Goal: Information Seeking & Learning: Learn about a topic

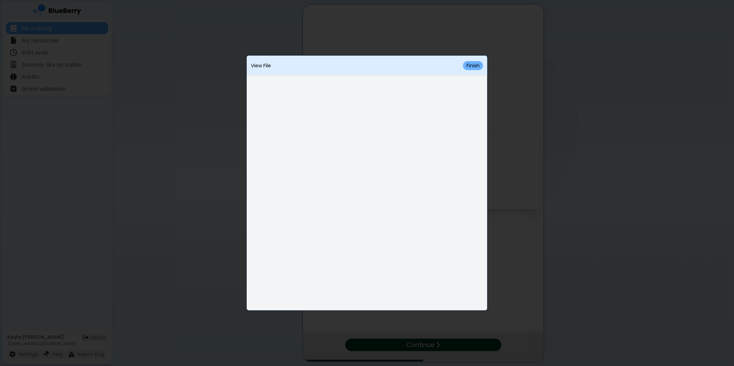
click at [474, 67] on button "Finish" at bounding box center [473, 65] width 20 height 9
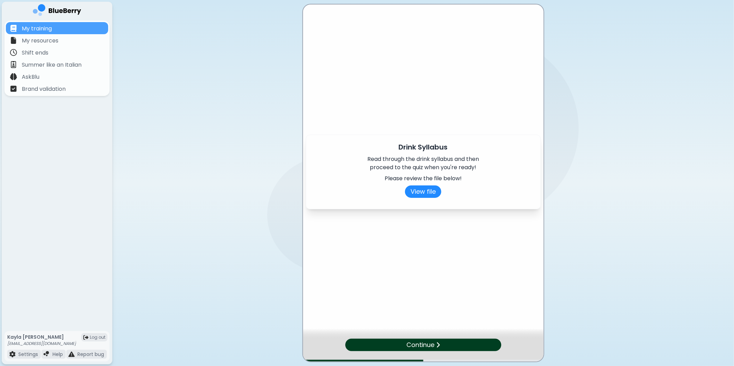
click at [436, 341] on div "Continue" at bounding box center [423, 345] width 156 height 12
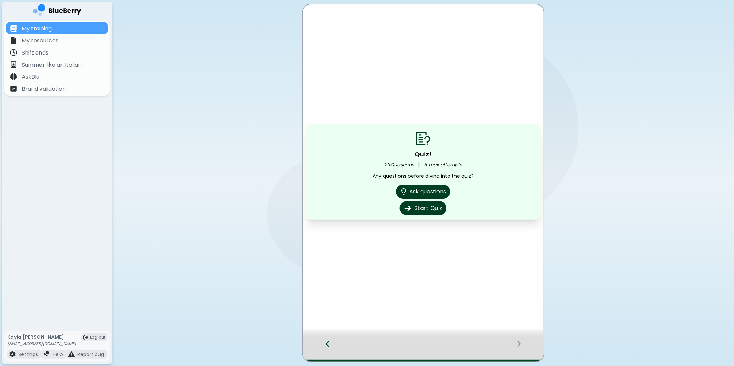
click at [431, 208] on button "Start Quiz" at bounding box center [423, 208] width 47 height 15
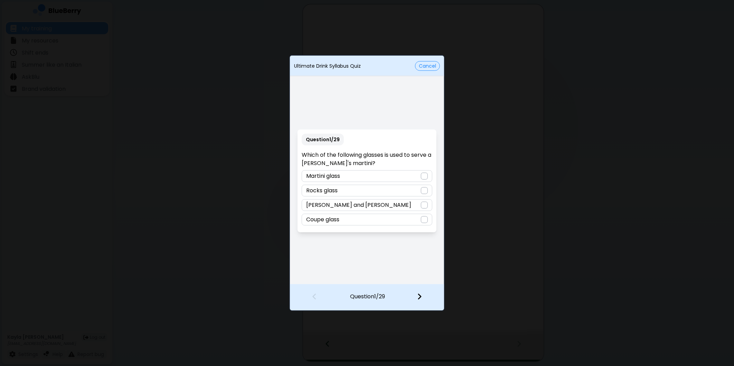
click at [429, 205] on div "Nick and Nora" at bounding box center [367, 205] width 130 height 12
click at [420, 296] on img at bounding box center [419, 297] width 5 height 8
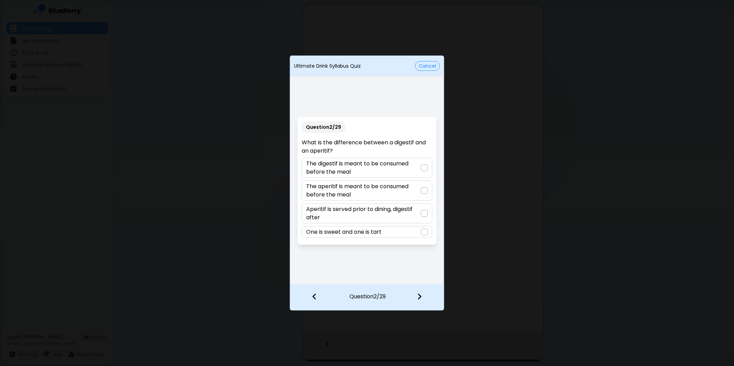
click at [424, 191] on div at bounding box center [424, 190] width 7 height 7
click at [421, 299] on img at bounding box center [419, 297] width 5 height 8
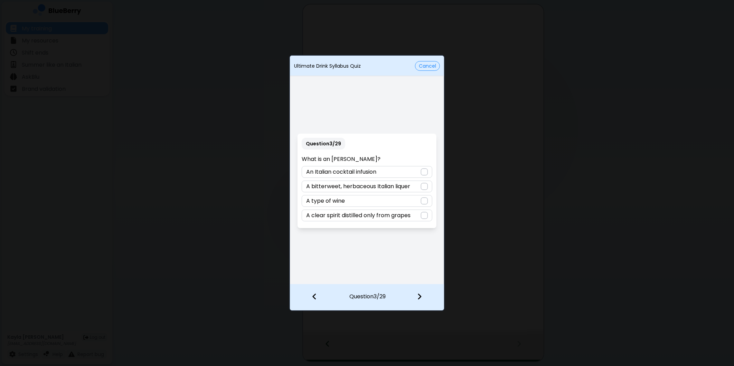
click at [382, 187] on p "A bitterweet, herbaceous Italian liquer" at bounding box center [358, 186] width 104 height 8
click at [423, 299] on div at bounding box center [423, 298] width 41 height 26
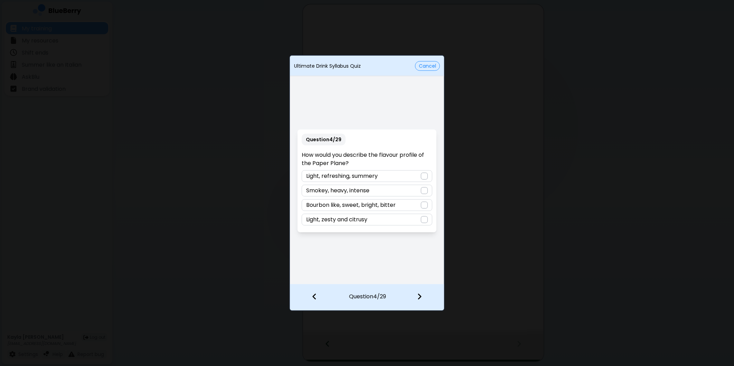
click at [417, 202] on div "Bourbon like, sweet, bright, bitter" at bounding box center [367, 205] width 130 height 12
click at [422, 297] on div at bounding box center [423, 298] width 41 height 26
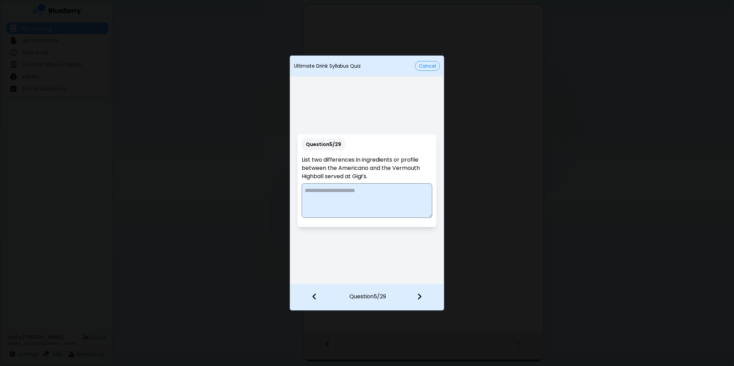
click at [354, 189] on textarea at bounding box center [367, 200] width 130 height 35
click at [366, 208] on textarea at bounding box center [367, 200] width 130 height 35
click at [411, 299] on div at bounding box center [423, 298] width 41 height 26
click at [307, 189] on textarea "**********" at bounding box center [367, 200] width 131 height 35
drag, startPoint x: 327, startPoint y: 191, endPoint x: 292, endPoint y: 188, distance: 35.7
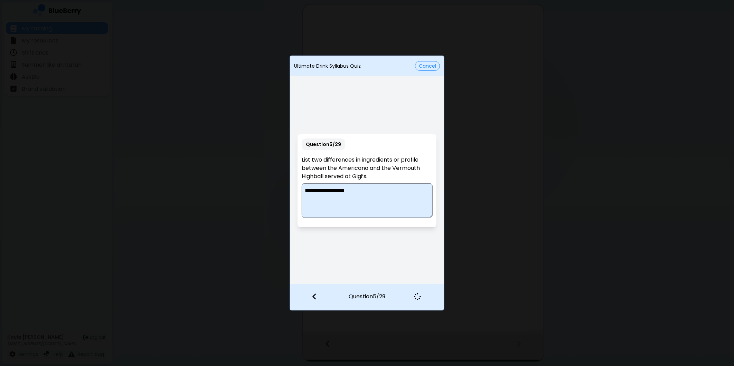
click at [292, 188] on div "**********" at bounding box center [367, 181] width 154 height 206
type textarea "**********"
click at [403, 245] on div "**********" at bounding box center [367, 181] width 154 height 206
click at [419, 297] on img at bounding box center [417, 297] width 10 height 10
click at [313, 294] on img at bounding box center [314, 297] width 5 height 8
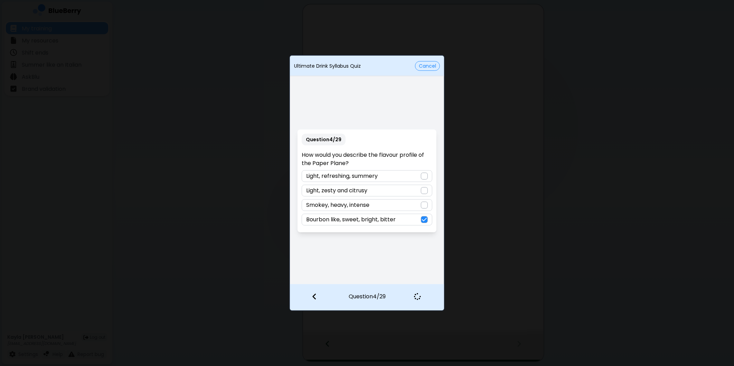
click at [422, 298] on div at bounding box center [417, 296] width 20 height 7
click at [422, 65] on button "Cancel" at bounding box center [427, 66] width 25 height 10
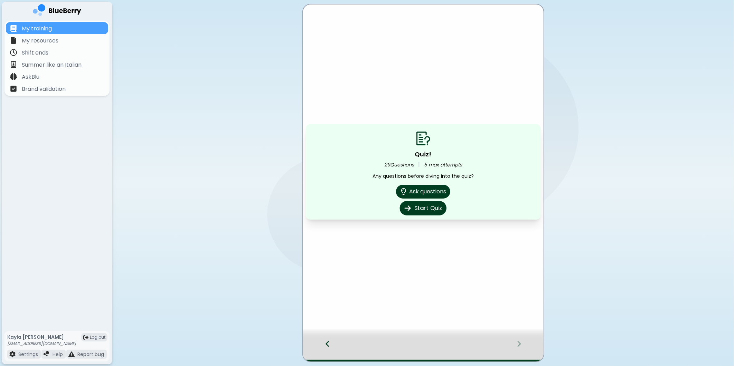
click at [427, 205] on button "Start Quiz" at bounding box center [423, 208] width 47 height 15
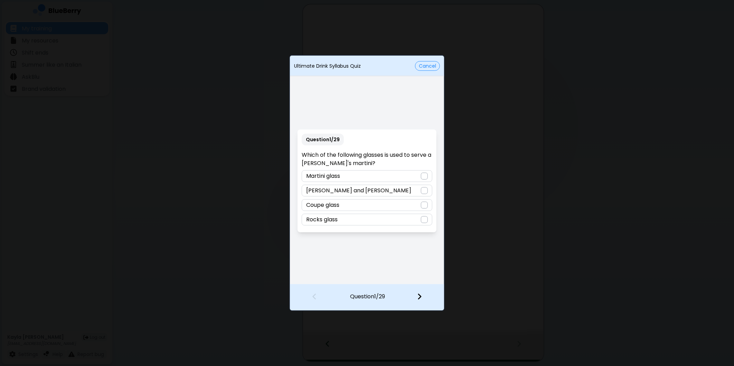
click at [429, 192] on div "Nick and Nora" at bounding box center [367, 191] width 130 height 12
click at [421, 300] on img at bounding box center [419, 297] width 5 height 8
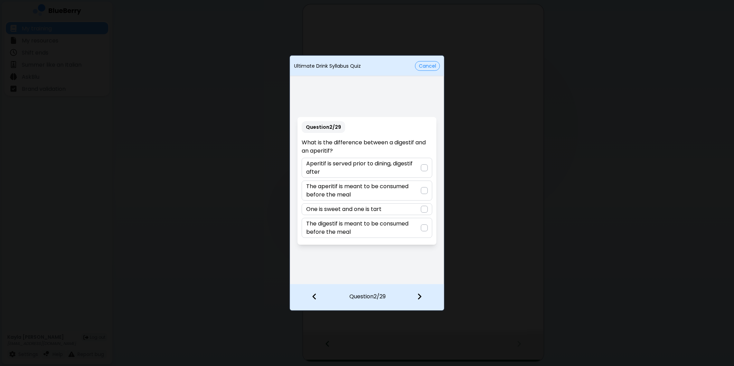
click at [423, 189] on div at bounding box center [424, 190] width 7 height 7
click at [420, 289] on div at bounding box center [423, 298] width 41 height 26
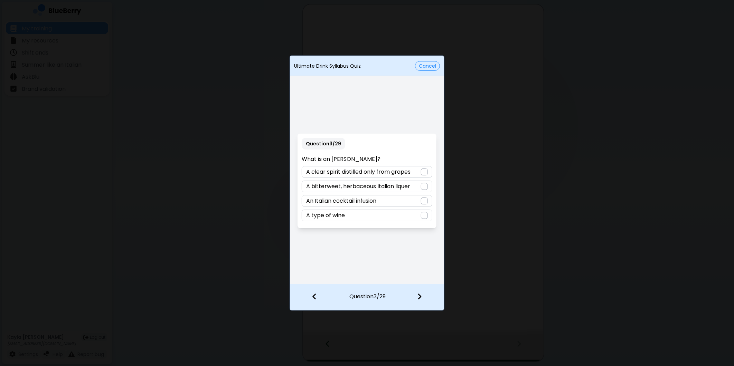
click at [422, 185] on div at bounding box center [424, 186] width 7 height 7
click at [419, 296] on img at bounding box center [419, 297] width 5 height 8
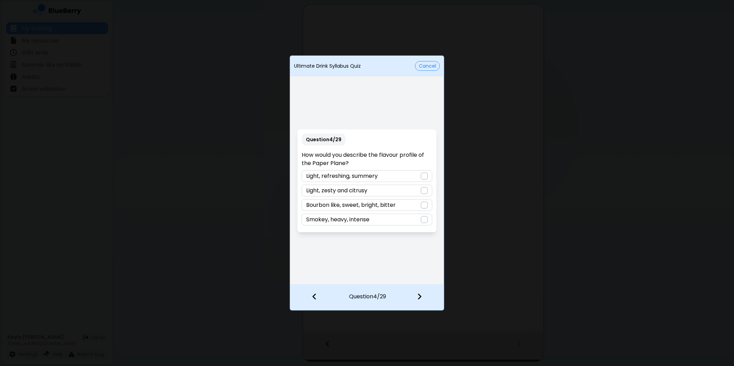
click at [390, 205] on p "Bourbon like, sweet, bright, bitter" at bounding box center [350, 205] width 89 height 8
click at [420, 297] on img at bounding box center [419, 297] width 5 height 8
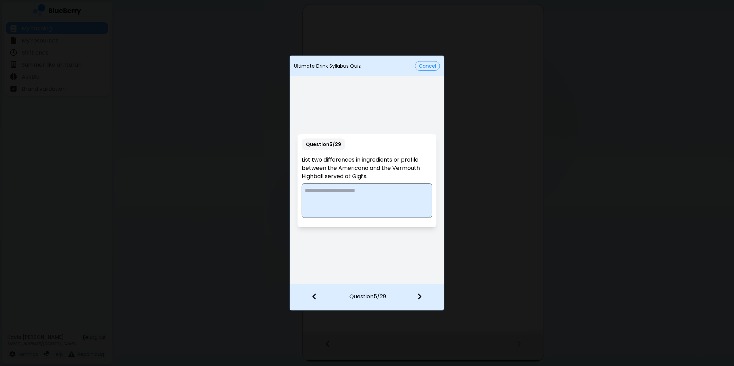
click at [401, 188] on textarea at bounding box center [367, 200] width 130 height 35
paste textarea "**********"
type textarea "**********"
click at [415, 296] on div at bounding box center [423, 298] width 41 height 26
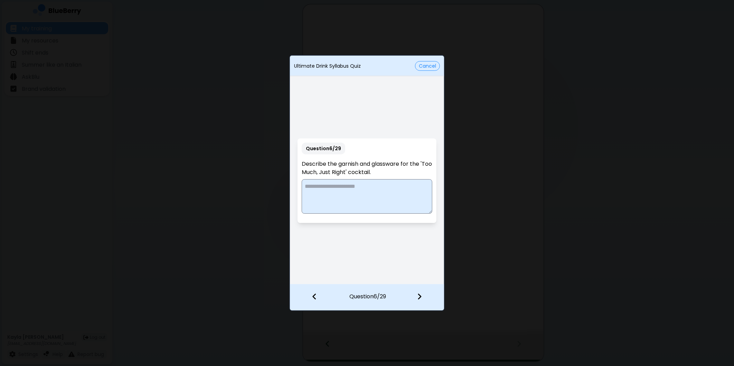
click at [363, 163] on p "Describe the garnish and glassware for the 'Too Much, Just Right' cocktail." at bounding box center [367, 168] width 130 height 17
click at [384, 189] on textarea at bounding box center [367, 196] width 130 height 35
drag, startPoint x: 365, startPoint y: 187, endPoint x: 361, endPoint y: 189, distance: 4.6
click at [367, 188] on textarea at bounding box center [367, 196] width 130 height 35
type textarea "**********"
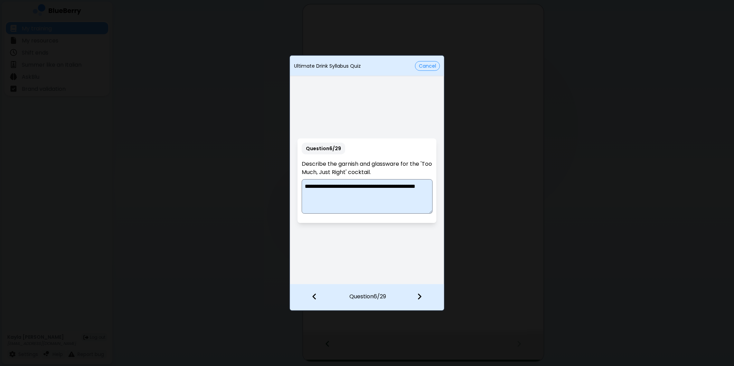
click at [423, 293] on div at bounding box center [423, 298] width 41 height 26
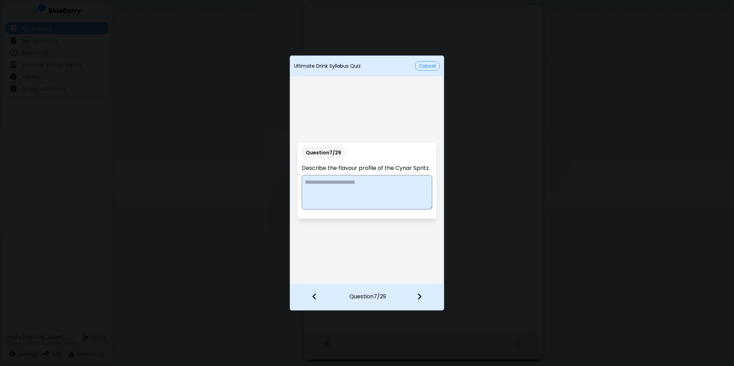
click at [378, 184] on textarea at bounding box center [367, 192] width 130 height 35
click at [390, 184] on textarea at bounding box center [367, 192] width 130 height 35
paste textarea "**********"
type textarea "**********"
click at [422, 295] on div at bounding box center [423, 298] width 41 height 26
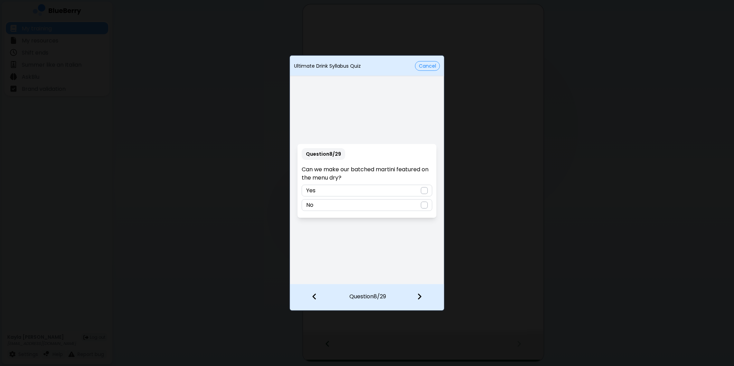
click at [366, 189] on div "Yes" at bounding box center [367, 191] width 130 height 12
click at [419, 293] on img at bounding box center [419, 297] width 5 height 8
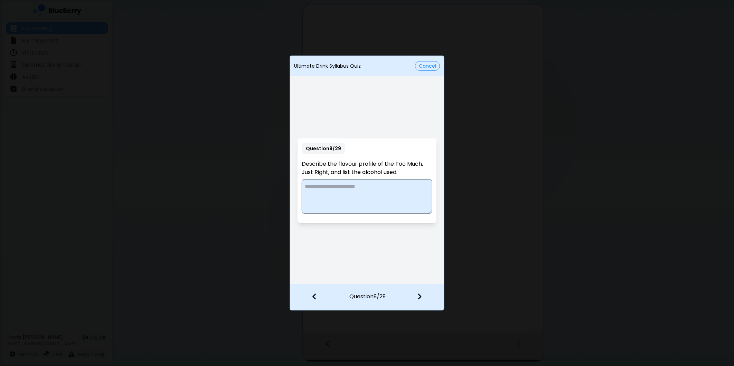
click at [370, 194] on textarea at bounding box center [367, 196] width 130 height 35
paste textarea "**********"
drag, startPoint x: 385, startPoint y: 204, endPoint x: 374, endPoint y: 195, distance: 14.2
click at [374, 195] on textarea "**********" at bounding box center [367, 196] width 131 height 35
paste textarea "**********"
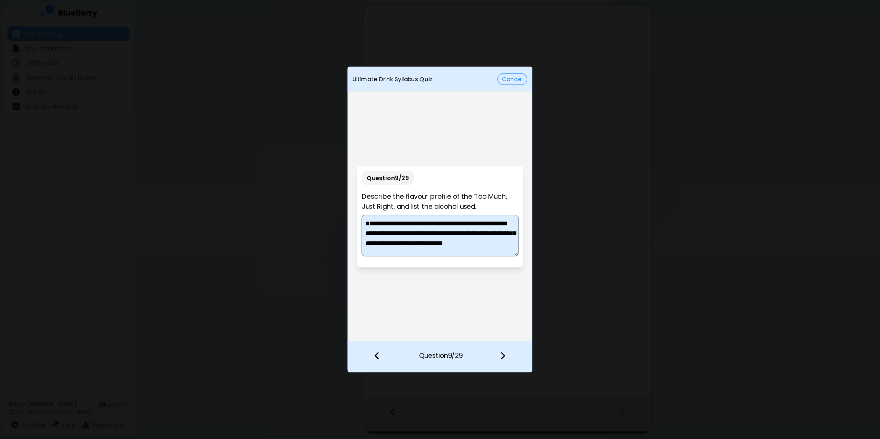
scroll to position [1, 0]
type textarea "**********"
click at [424, 298] on div at bounding box center [423, 298] width 41 height 26
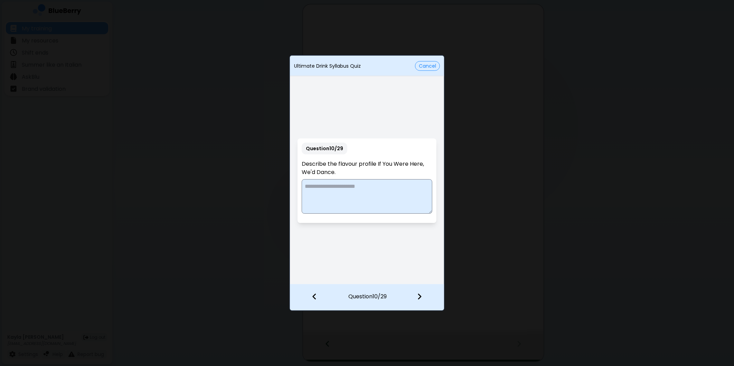
click at [334, 191] on textarea at bounding box center [367, 196] width 130 height 35
paste textarea "**********"
type textarea "**********"
click at [416, 296] on div at bounding box center [423, 298] width 41 height 26
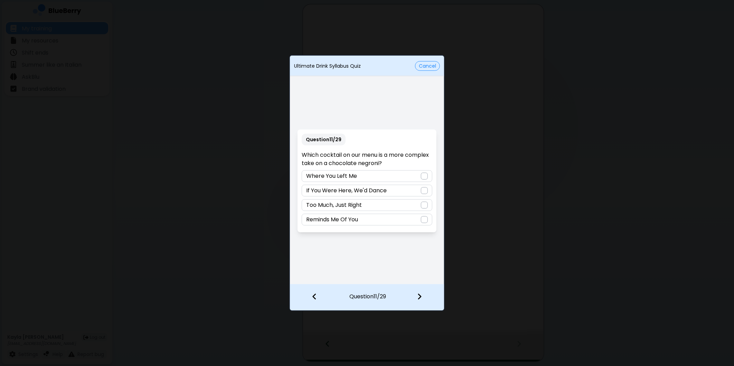
click at [340, 173] on p "Where You Left Me" at bounding box center [331, 176] width 51 height 8
click at [427, 298] on div at bounding box center [423, 298] width 41 height 26
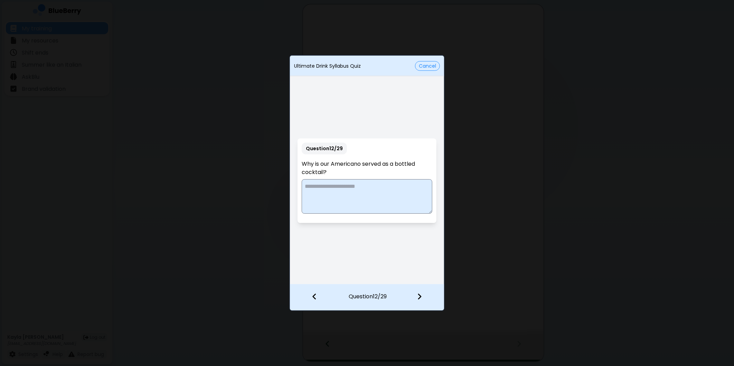
click at [394, 191] on textarea at bounding box center [367, 196] width 130 height 35
type textarea "**********"
click at [416, 298] on div at bounding box center [423, 298] width 41 height 26
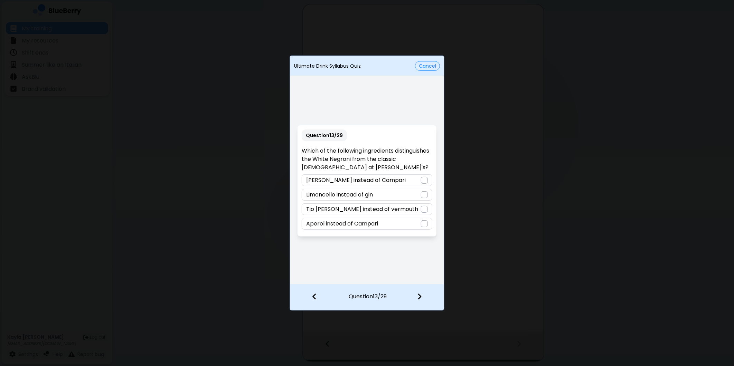
click at [385, 178] on p "Amaro Chiaro instead of Campari" at bounding box center [355, 180] width 99 height 8
click at [418, 296] on img at bounding box center [419, 297] width 5 height 8
click at [425, 220] on div at bounding box center [424, 223] width 7 height 7
click at [422, 292] on div at bounding box center [423, 298] width 41 height 26
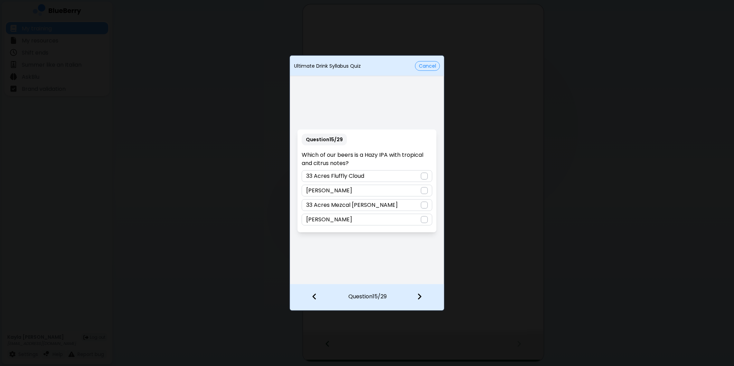
click at [381, 172] on div "33 Acres Fluffly Cloud" at bounding box center [367, 176] width 130 height 12
click at [416, 297] on div at bounding box center [423, 298] width 41 height 26
click at [414, 190] on div "Salted lemon, lime, vanilla" at bounding box center [367, 191] width 130 height 12
drag, startPoint x: 417, startPoint y: 296, endPoint x: 417, endPoint y: 287, distance: 9.0
click at [417, 295] on div at bounding box center [423, 298] width 41 height 26
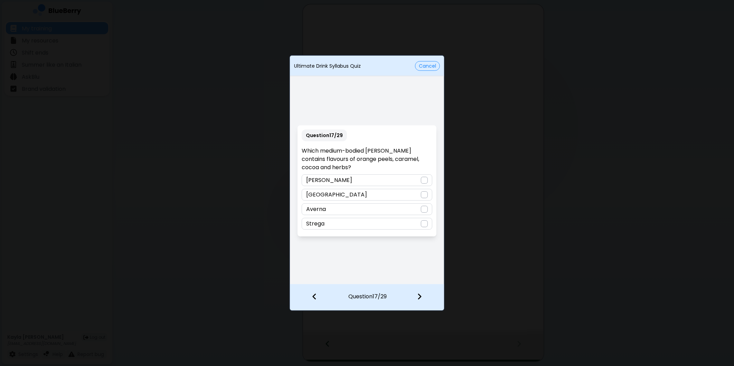
click at [413, 208] on div "Averna" at bounding box center [367, 209] width 130 height 12
click at [415, 295] on div at bounding box center [423, 298] width 41 height 26
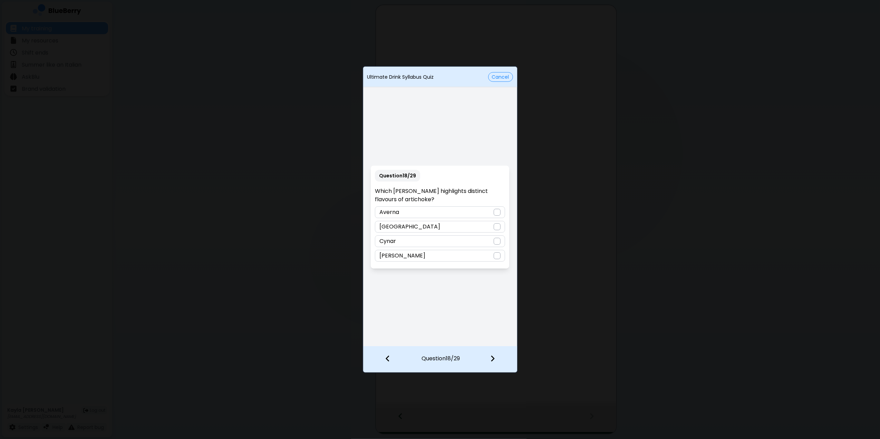
click at [457, 237] on div "Cynar" at bounding box center [440, 242] width 130 height 12
click at [489, 361] on div at bounding box center [497, 360] width 41 height 26
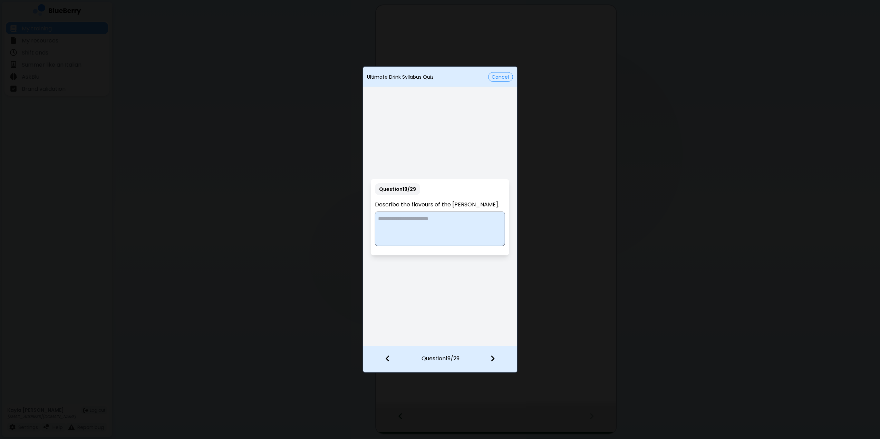
click at [448, 216] on textarea at bounding box center [440, 229] width 130 height 35
paste textarea "**********"
type textarea "**********"
click at [493, 359] on img at bounding box center [492, 359] width 5 height 8
click at [419, 221] on textarea at bounding box center [440, 229] width 130 height 35
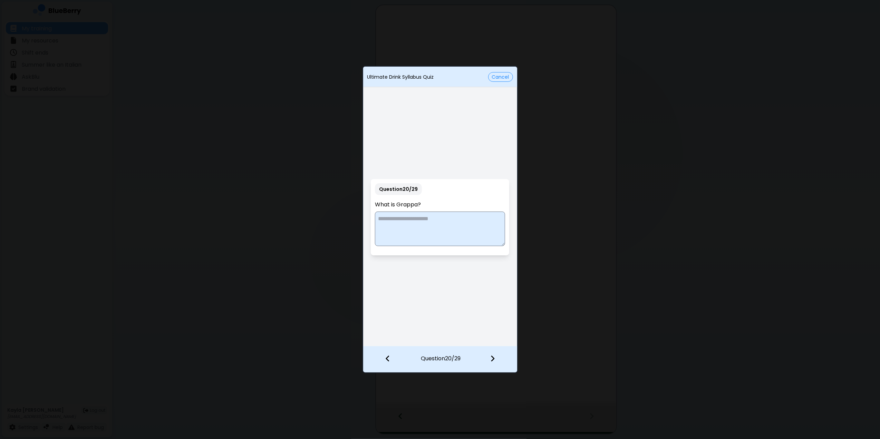
paste textarea "**********"
type textarea "**********"
click at [497, 359] on div at bounding box center [497, 360] width 41 height 26
click at [458, 220] on textarea at bounding box center [440, 229] width 130 height 35
click at [446, 223] on textarea at bounding box center [440, 229] width 130 height 35
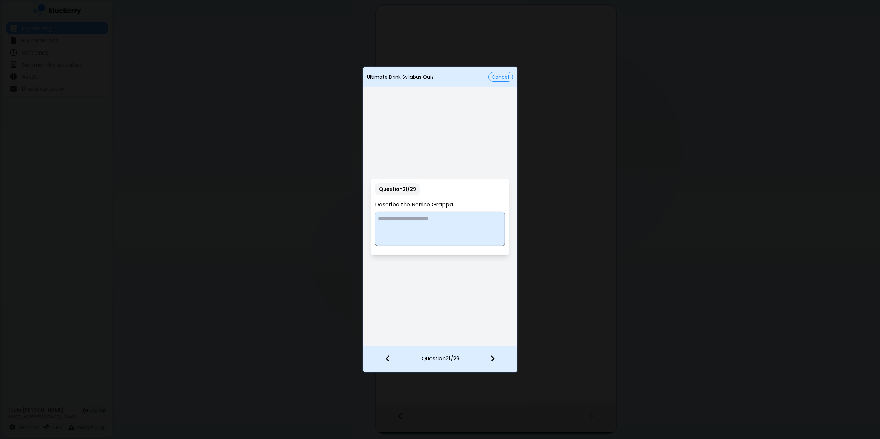
paste textarea "**********"
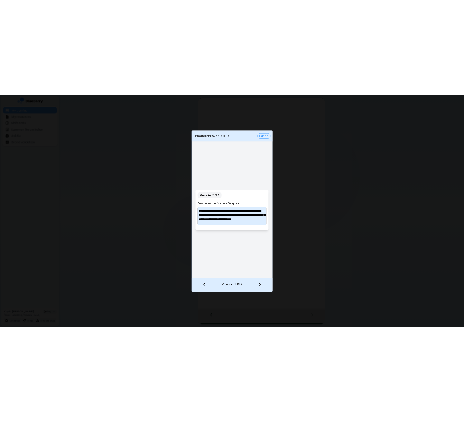
scroll to position [2, 0]
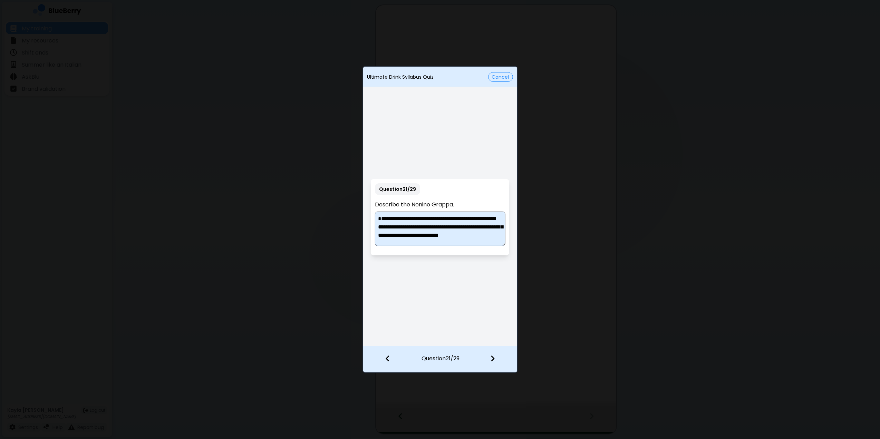
type textarea "**********"
click at [498, 359] on div at bounding box center [497, 360] width 41 height 26
click at [394, 243] on p "Mamma Mia" at bounding box center [397, 241] width 34 height 8
click at [486, 356] on div at bounding box center [497, 360] width 41 height 26
click at [465, 239] on div "Cocchi Torino" at bounding box center [440, 242] width 130 height 12
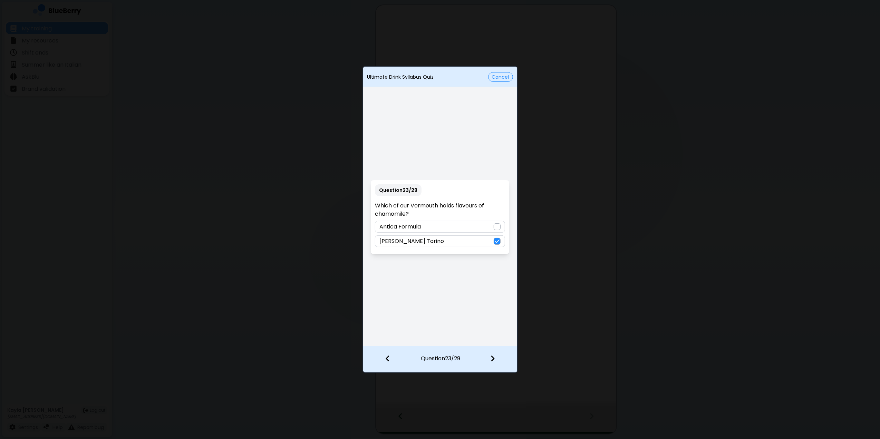
click at [491, 362] on img at bounding box center [492, 359] width 5 height 8
click at [454, 232] on textarea at bounding box center [440, 229] width 130 height 35
paste textarea "**********"
type textarea "**********"
click at [492, 358] on img at bounding box center [492, 359] width 5 height 8
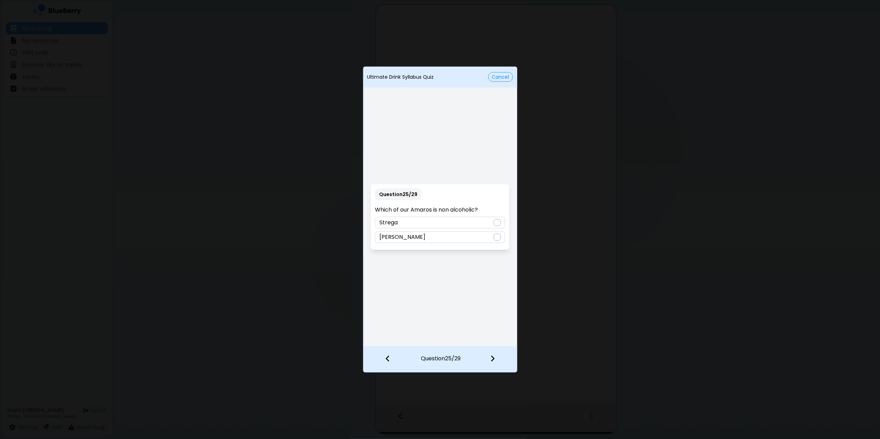
click at [448, 230] on div "Question 25 / 29 Which of our Amaros is non alcoholic? Strega Amaro Lucano" at bounding box center [440, 217] width 139 height 66
click at [495, 236] on div at bounding box center [497, 237] width 7 height 7
click at [495, 356] on div at bounding box center [497, 360] width 41 height 26
click at [404, 238] on p "Cardamaro" at bounding box center [396, 237] width 32 height 8
click at [497, 356] on div at bounding box center [497, 360] width 41 height 26
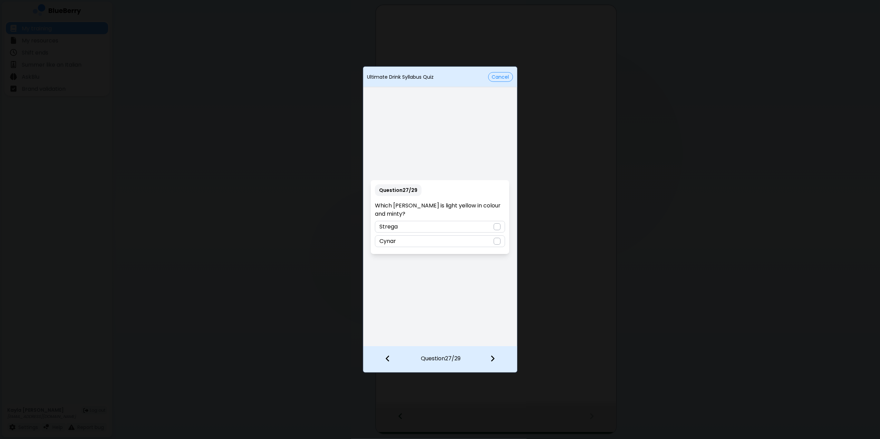
click at [499, 226] on div at bounding box center [497, 226] width 7 height 7
click at [499, 365] on div at bounding box center [497, 360] width 41 height 26
click at [456, 232] on div "Campari" at bounding box center [440, 237] width 130 height 12
click at [490, 365] on div at bounding box center [497, 360] width 41 height 26
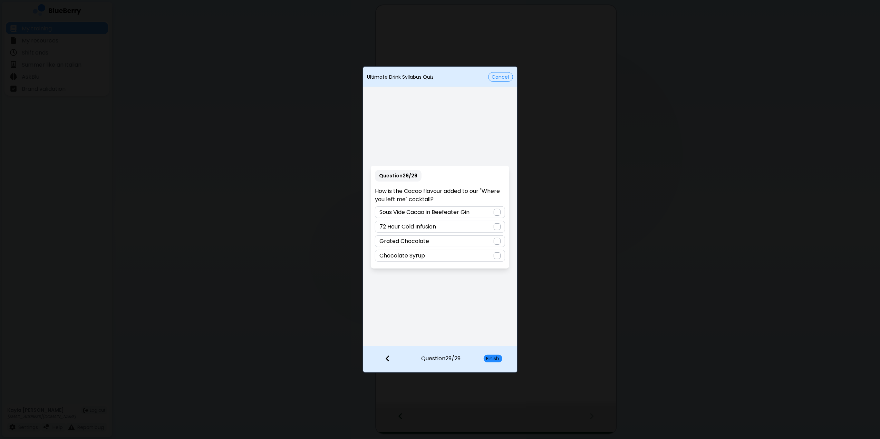
click at [466, 211] on p "Sous Vide Cacao in Beefeater Gin" at bounding box center [425, 212] width 90 height 8
click at [495, 358] on button "Finish" at bounding box center [493, 359] width 19 height 8
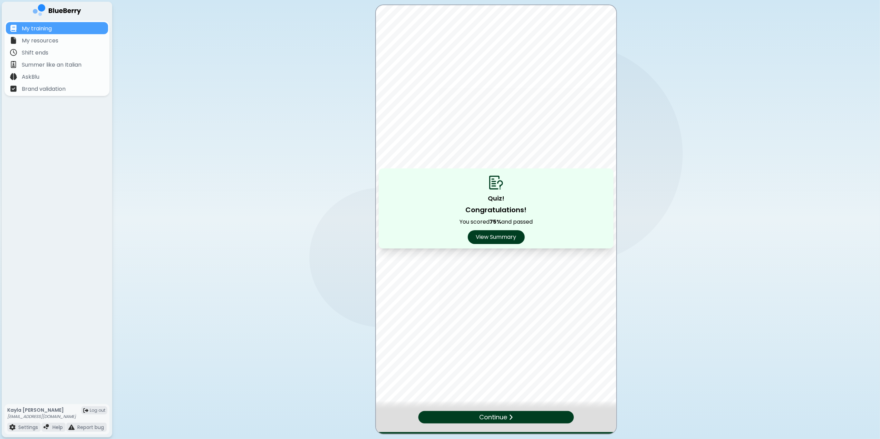
click at [515, 366] on div at bounding box center [496, 406] width 240 height 10
click at [517, 366] on div "Continue" at bounding box center [496, 417] width 156 height 12
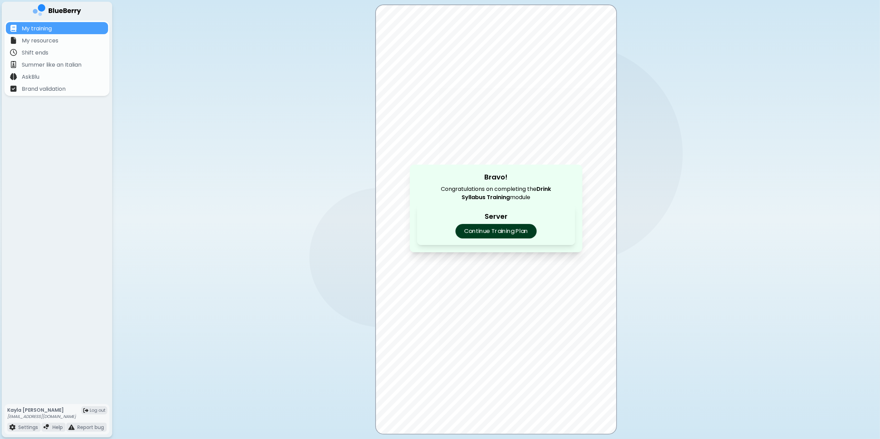
click at [525, 234] on p "Continue Training Plan" at bounding box center [496, 231] width 81 height 15
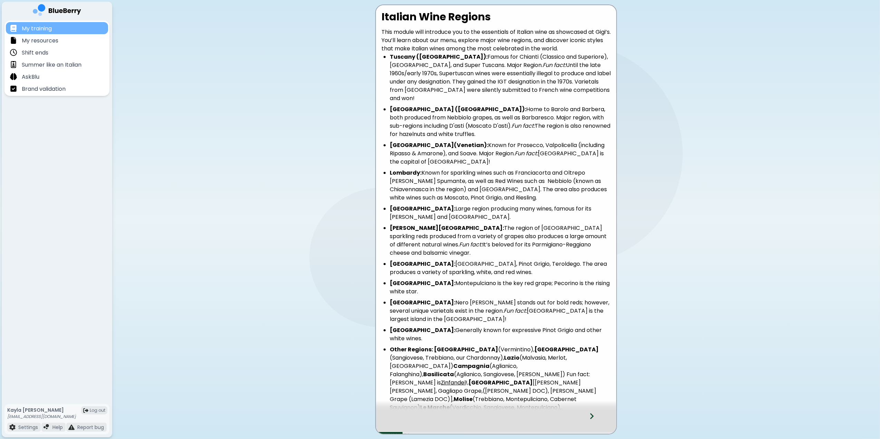
click at [54, 27] on div "My training" at bounding box center [57, 28] width 102 height 12
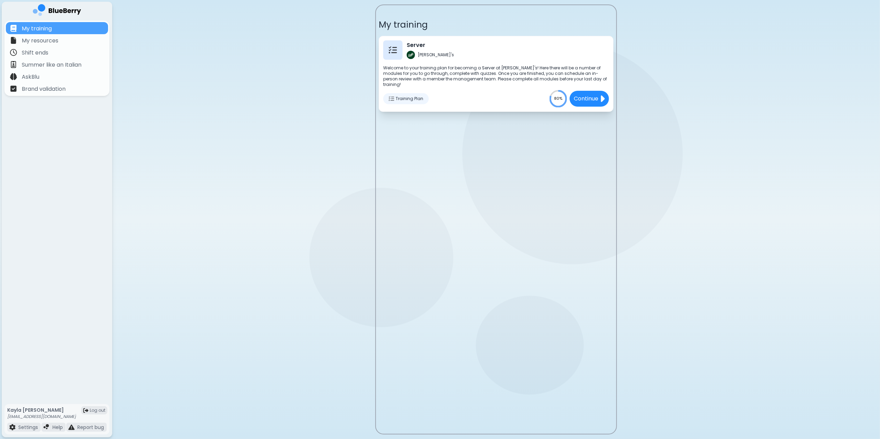
click at [411, 96] on span "Training Plan" at bounding box center [410, 99] width 28 height 6
click at [388, 93] on div "Training Plan" at bounding box center [406, 98] width 46 height 11
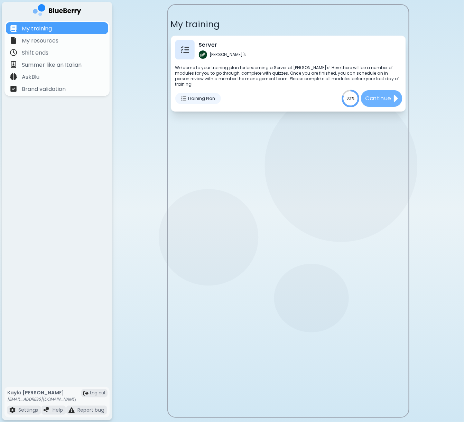
click at [393, 93] on img at bounding box center [395, 98] width 6 height 11
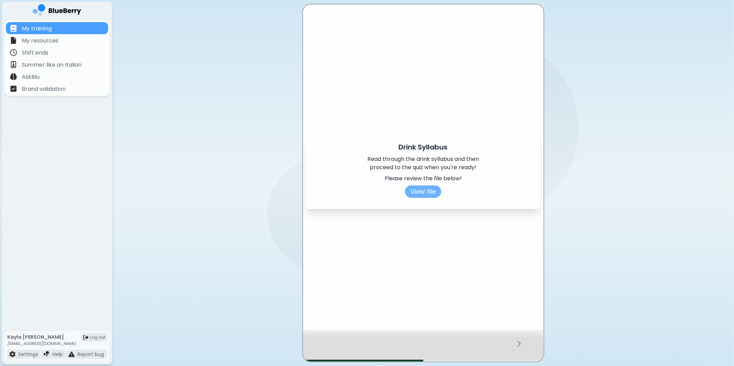
click at [426, 187] on button "View file" at bounding box center [423, 191] width 36 height 12
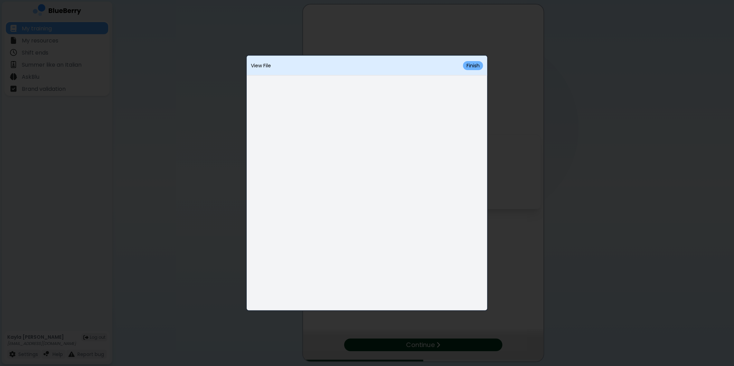
click at [475, 65] on button "Finish" at bounding box center [473, 65] width 20 height 9
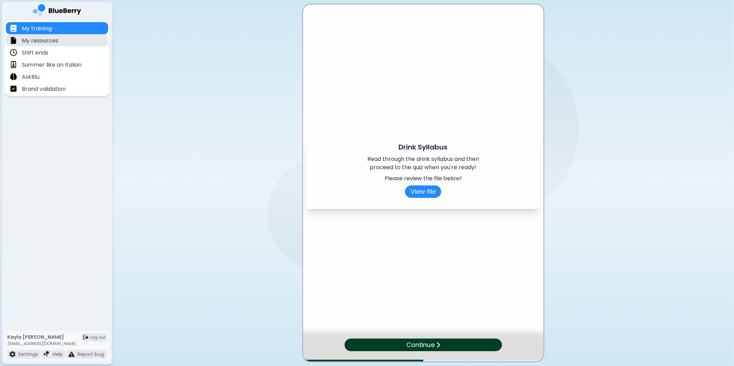
click at [29, 43] on p "My resources" at bounding box center [40, 41] width 37 height 8
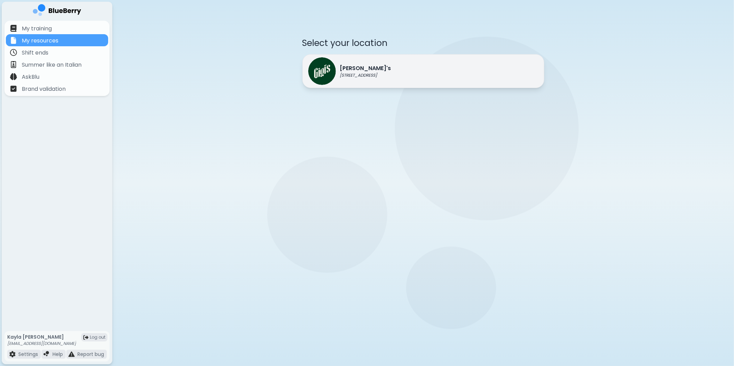
click at [370, 77] on p "[STREET_ADDRESS]" at bounding box center [365, 76] width 51 height 6
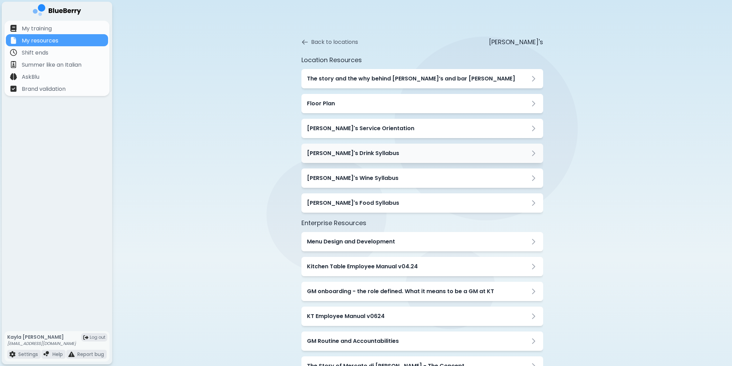
click at [355, 152] on h3 "[PERSON_NAME]'s Drink Syllabus" at bounding box center [353, 153] width 92 height 8
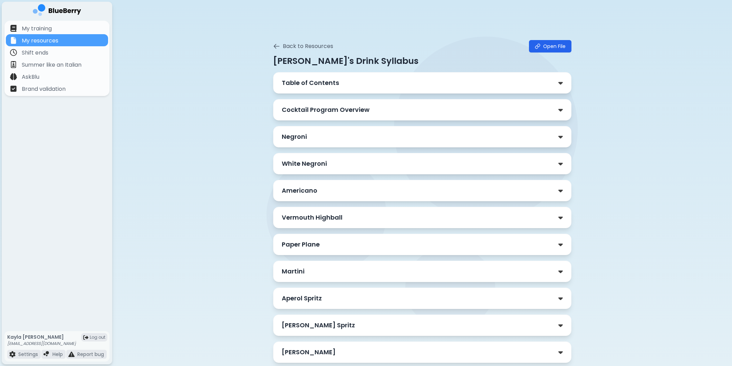
click at [348, 109] on p "Cocktail Program Overview" at bounding box center [326, 110] width 88 height 10
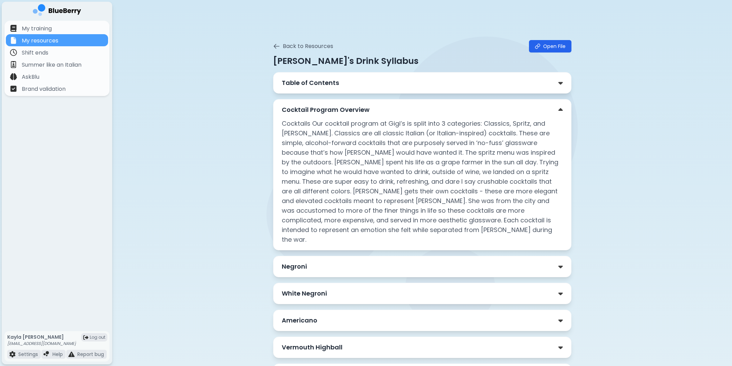
click at [340, 107] on p "Cocktail Program Overview" at bounding box center [326, 110] width 88 height 10
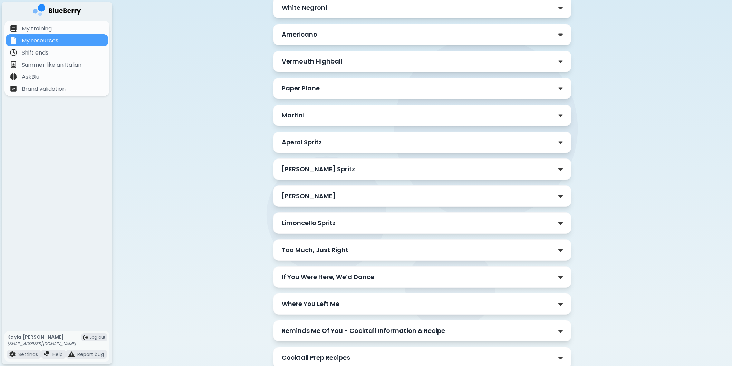
scroll to position [153, 0]
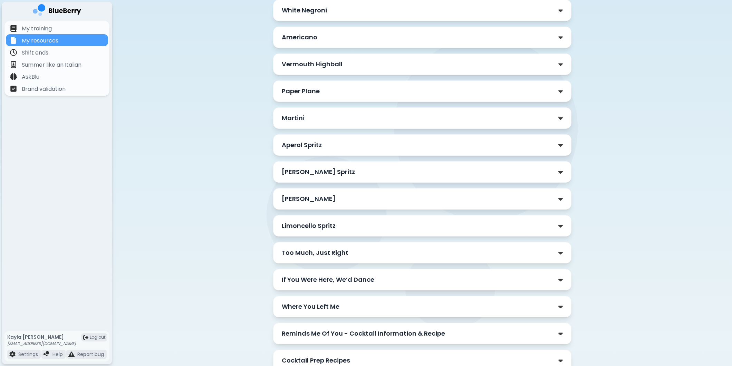
click at [375, 119] on div "Martini" at bounding box center [422, 118] width 281 height 10
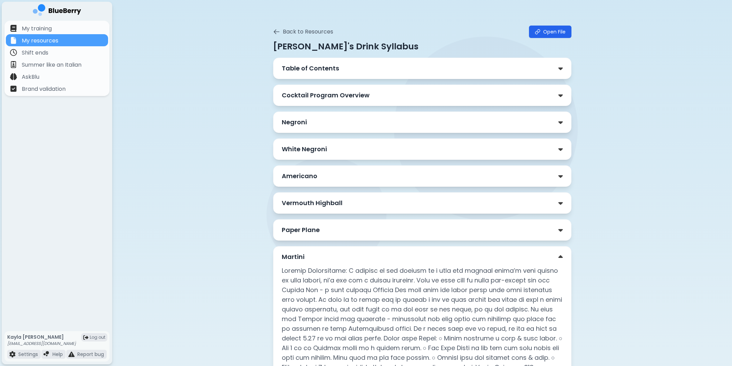
scroll to position [0, 0]
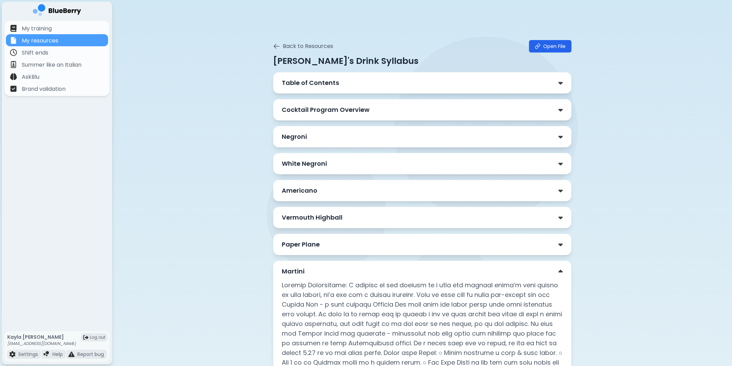
click at [350, 82] on div "Table of Contents" at bounding box center [422, 83] width 281 height 10
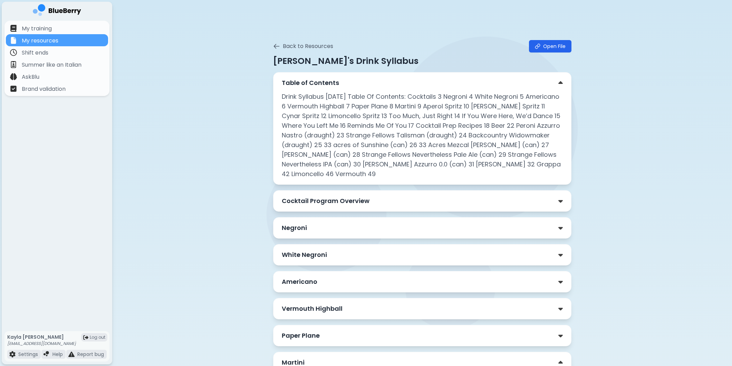
click at [351, 82] on div "Table of Contents" at bounding box center [422, 83] width 281 height 10
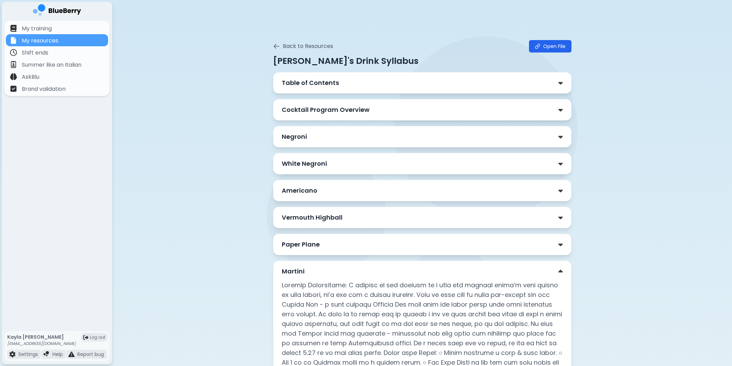
click at [343, 108] on p "Cocktail Program Overview" at bounding box center [326, 110] width 88 height 10
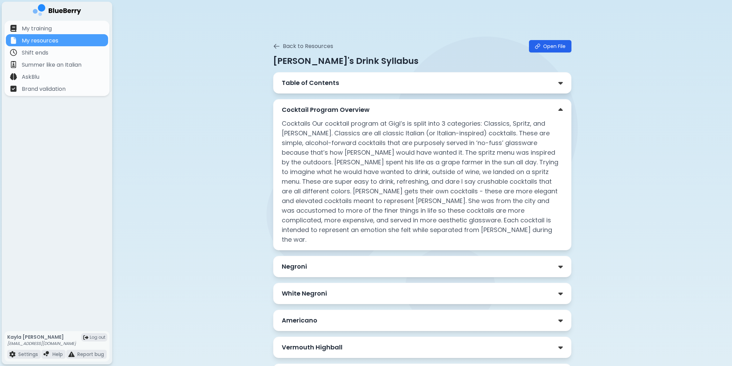
click at [343, 108] on p "Cocktail Program Overview" at bounding box center [326, 110] width 88 height 10
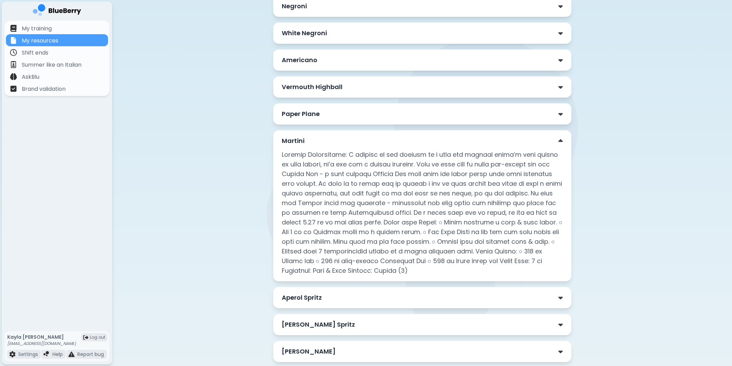
scroll to position [115, 0]
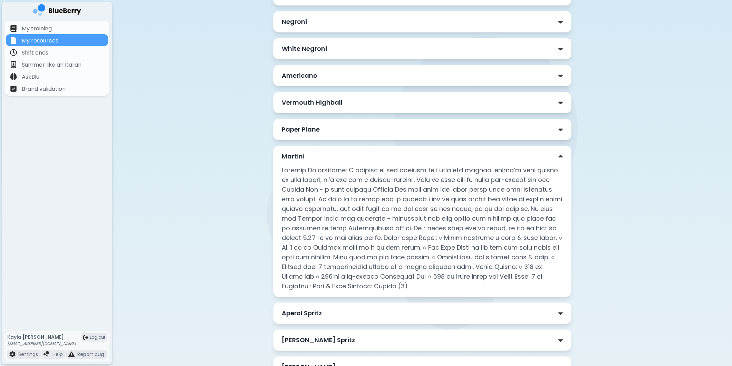
click at [328, 130] on div "Paper Plane" at bounding box center [422, 130] width 281 height 10
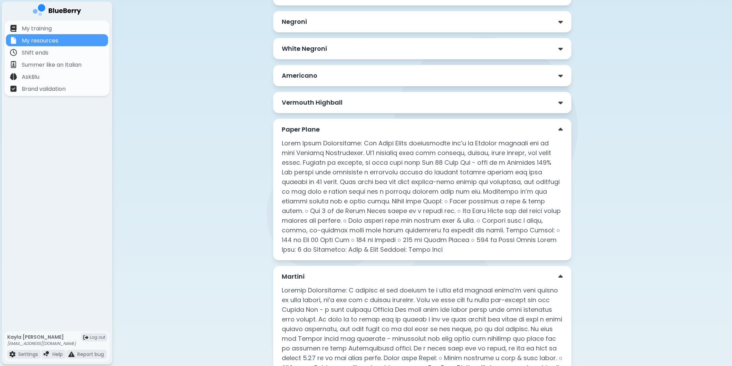
scroll to position [38, 0]
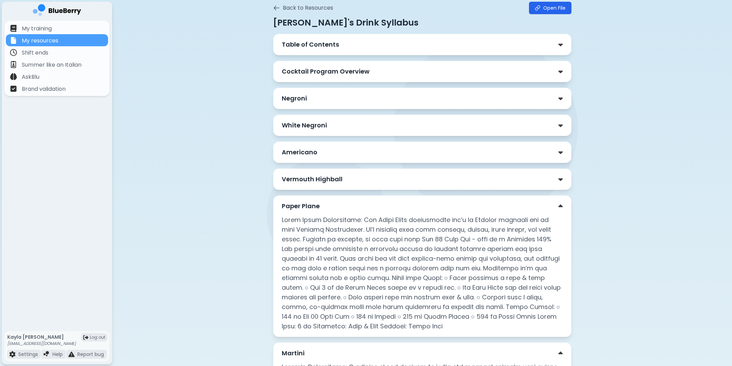
click at [327, 152] on div "Americano" at bounding box center [422, 152] width 281 height 10
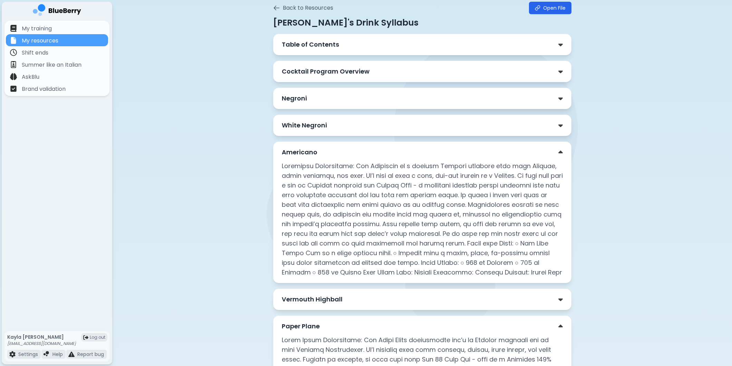
click at [336, 302] on p "Vermouth Highball" at bounding box center [312, 300] width 61 height 10
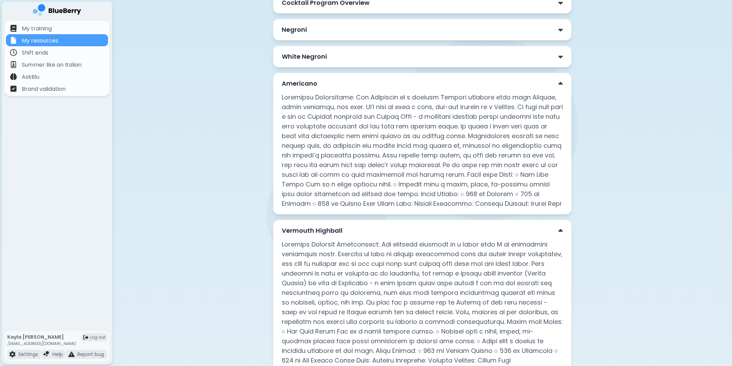
scroll to position [115, 0]
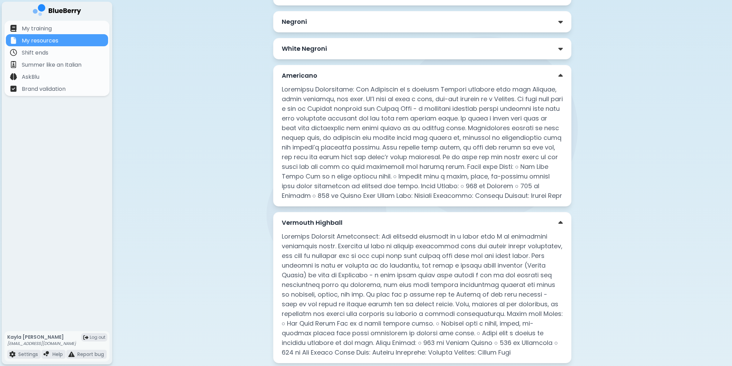
click at [462, 185] on p at bounding box center [422, 143] width 281 height 116
click at [458, 340] on p at bounding box center [422, 295] width 281 height 126
drag, startPoint x: 477, startPoint y: 341, endPoint x: 347, endPoint y: 339, distance: 129.9
click at [347, 339] on p at bounding box center [422, 295] width 281 height 126
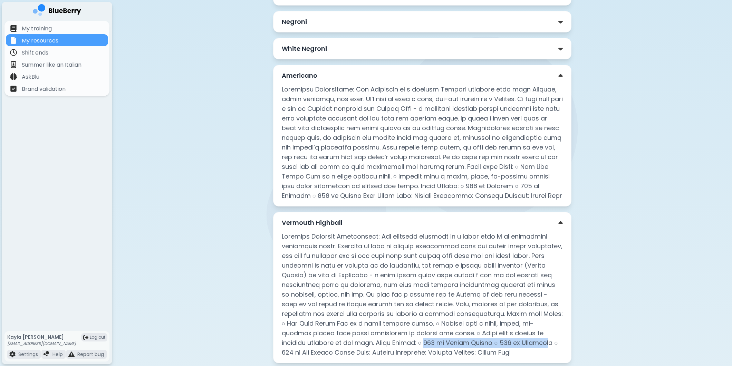
copy p "750 [PERSON_NAME] Torino ○ 750 ml Cardamar"
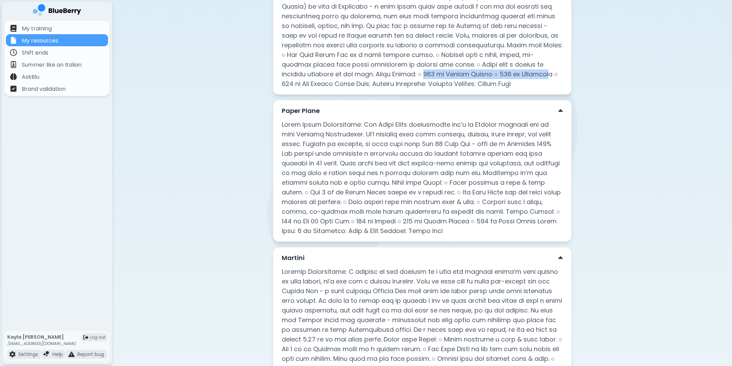
scroll to position [652, 0]
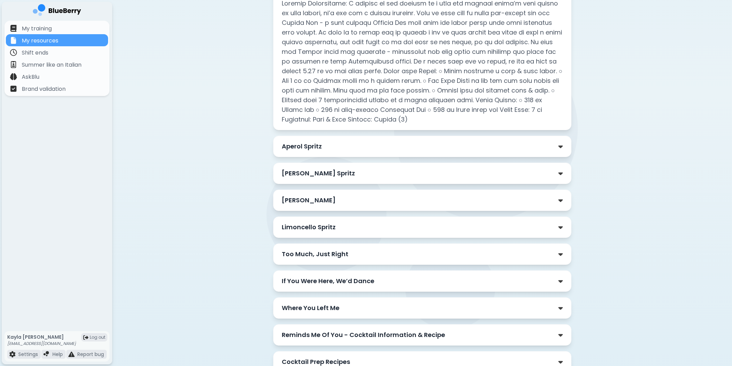
click at [341, 248] on div "Too Much, Just Right" at bounding box center [422, 254] width 298 height 21
click at [341, 253] on p "Too Much, Just Right" at bounding box center [315, 254] width 67 height 10
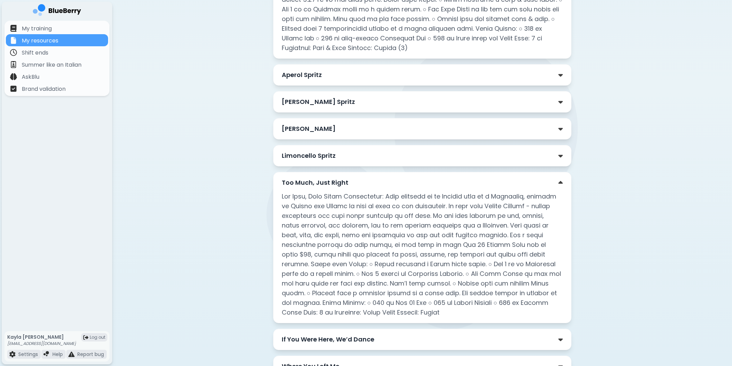
scroll to position [729, 0]
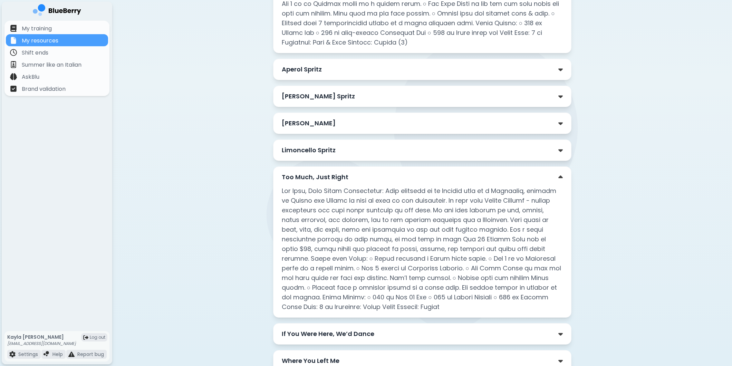
click at [335, 121] on div "[PERSON_NAME]" at bounding box center [422, 123] width 281 height 10
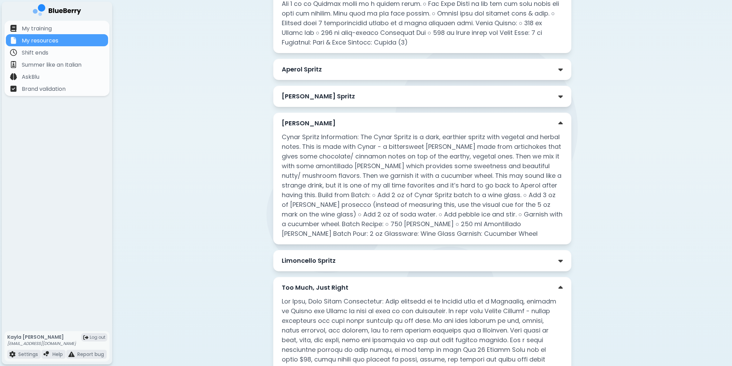
click at [479, 155] on p "Cynar Spritz Information: The Cynar Spritz is a dark, earthier spritz with vege…" at bounding box center [422, 185] width 281 height 106
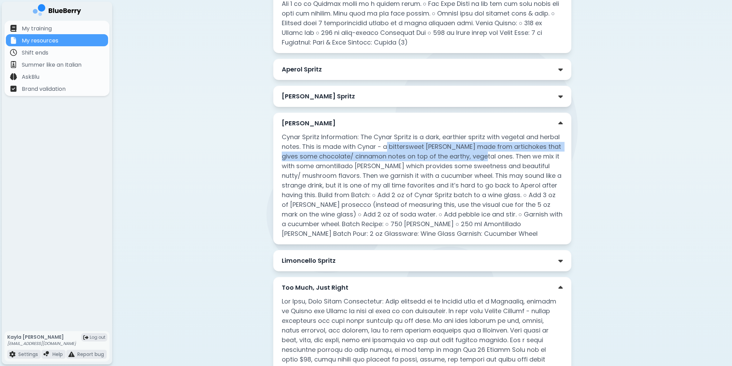
drag, startPoint x: 387, startPoint y: 147, endPoint x: 493, endPoint y: 161, distance: 106.6
click at [493, 161] on p "Cynar Spritz Information: The Cynar Spritz is a dark, earthier spritz with vege…" at bounding box center [422, 185] width 281 height 106
copy p "bittersweet [PERSON_NAME] made from artichokes that gives some chocolate/ cinna…"
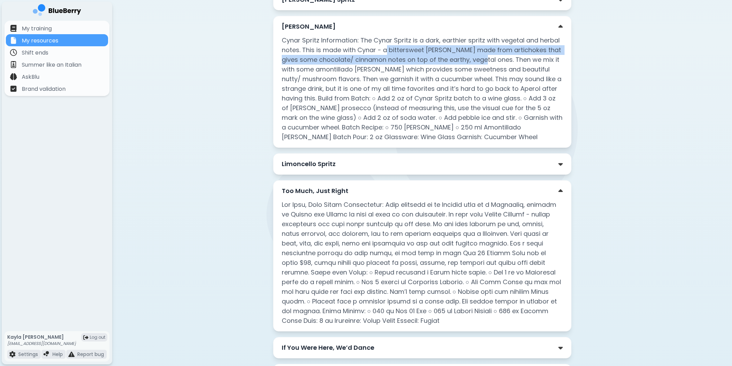
scroll to position [844, 0]
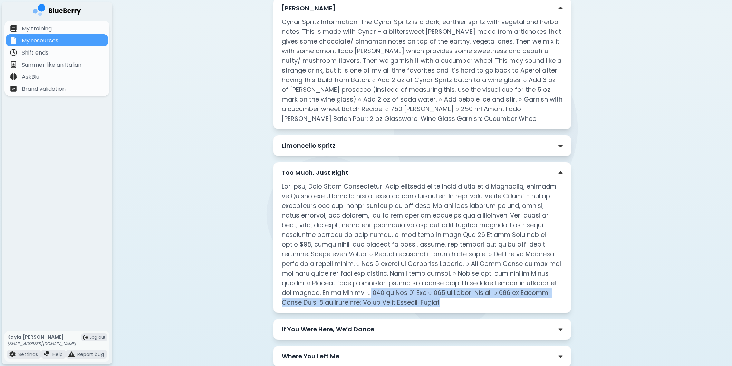
drag, startPoint x: 307, startPoint y: 304, endPoint x: 492, endPoint y: 285, distance: 185.0
click at [492, 285] on p at bounding box center [422, 245] width 281 height 126
copy p "500 ml Lot 40 Rye ○ 250 ml Antica Formula ○ 100 [PERSON_NAME] Batch Pour: 3 oz …"
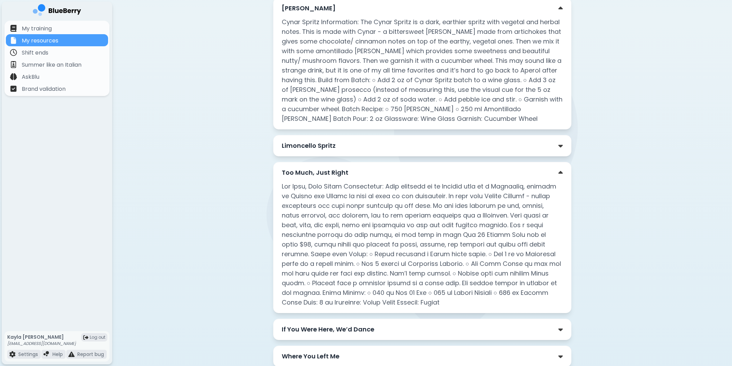
click at [487, 211] on p at bounding box center [422, 245] width 281 height 126
drag, startPoint x: 448, startPoint y: 207, endPoint x: 344, endPoint y: 217, distance: 104.1
click at [344, 217] on p at bounding box center [422, 245] width 281 height 126
copy p "rich flavors of fig, prunes, black cherries, and vanilla"
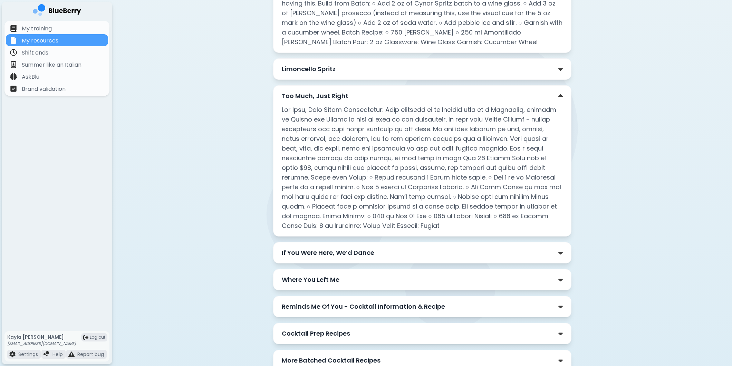
click at [358, 251] on p "If You Were Here, We’d Dance" at bounding box center [328, 253] width 93 height 10
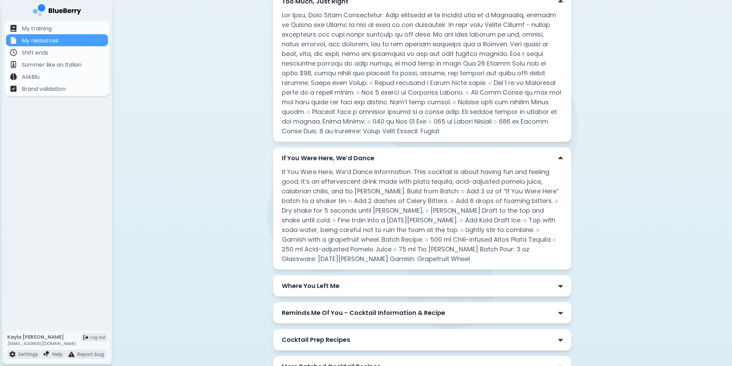
scroll to position [1036, 0]
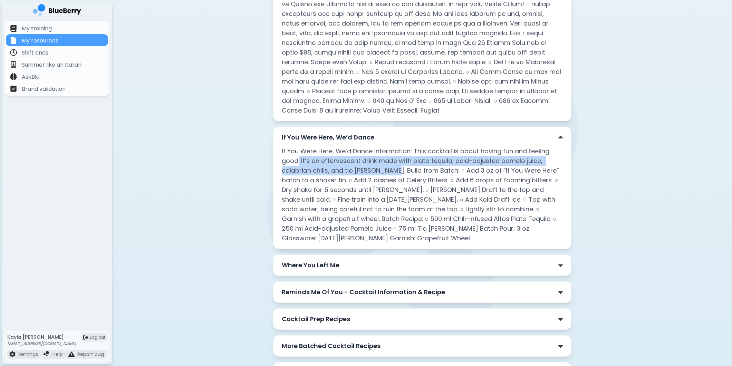
drag, startPoint x: 299, startPoint y: 160, endPoint x: 394, endPoint y: 170, distance: 95.2
click at [394, 170] on p "If You Were Here, We’d Dance Information: This cocktail is about having fun and…" at bounding box center [422, 194] width 281 height 97
copy p "It’s an effervescent drink made with plata tequila, acid-adjusted pomelo juice,…"
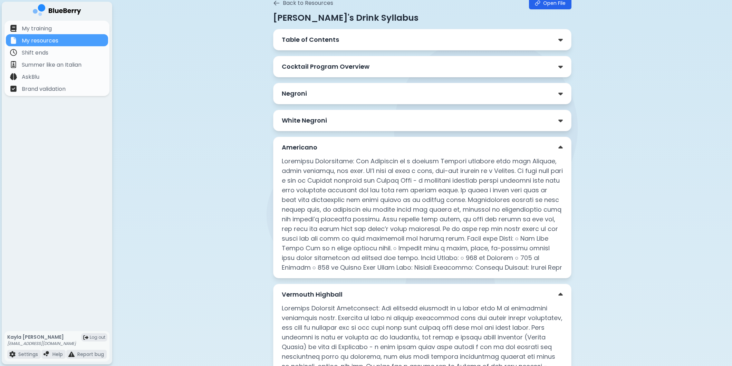
scroll to position [0, 0]
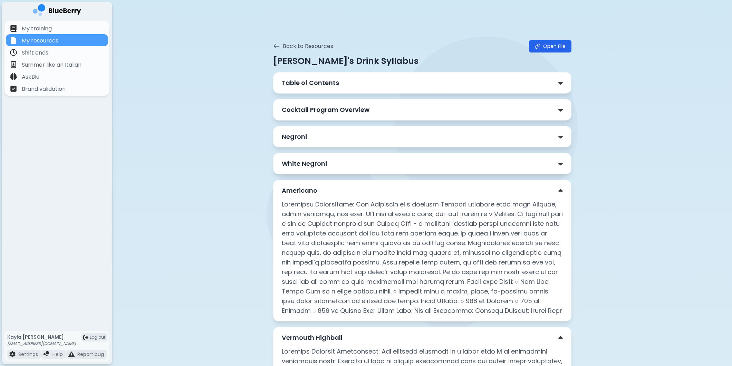
click at [378, 164] on div "White Negroni" at bounding box center [422, 164] width 281 height 10
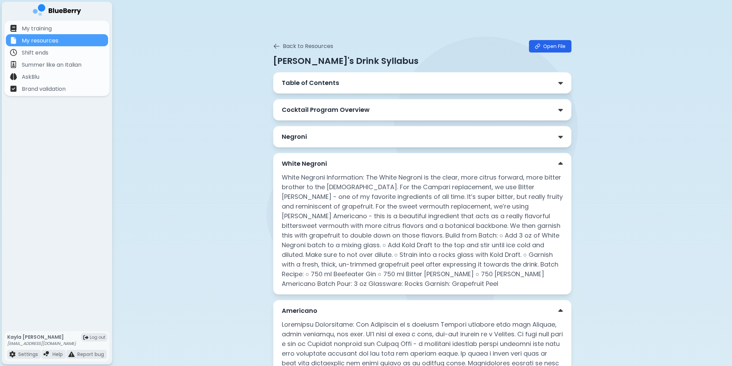
click at [361, 126] on div "Negroni" at bounding box center [422, 136] width 298 height 21
click at [363, 135] on div "Negroni" at bounding box center [422, 137] width 281 height 10
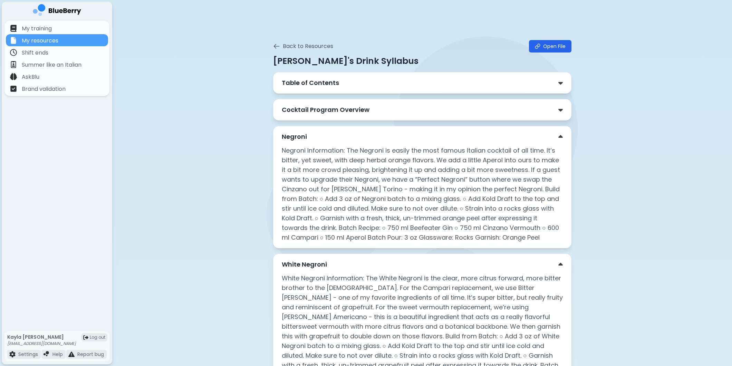
click at [363, 135] on div "Negroni" at bounding box center [422, 137] width 281 height 10
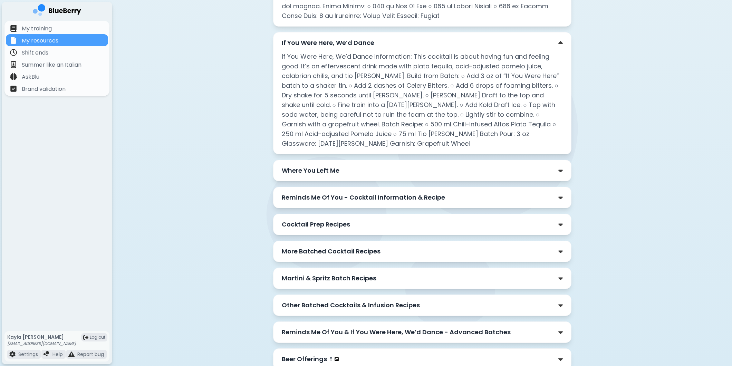
scroll to position [1266, 0]
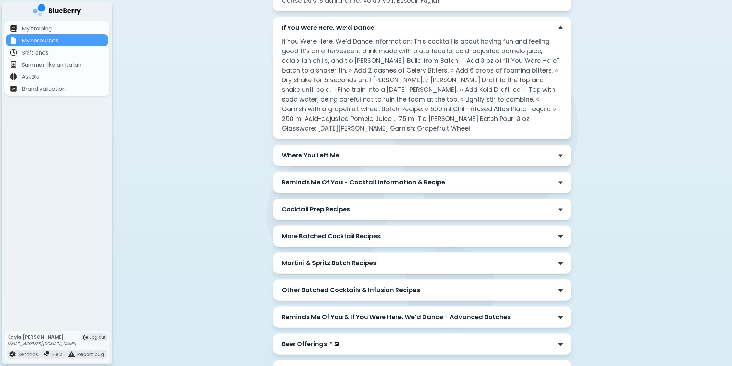
click at [374, 149] on div "Where You Left Me" at bounding box center [422, 155] width 298 height 21
click at [396, 154] on div "Where You Left Me" at bounding box center [422, 156] width 281 height 10
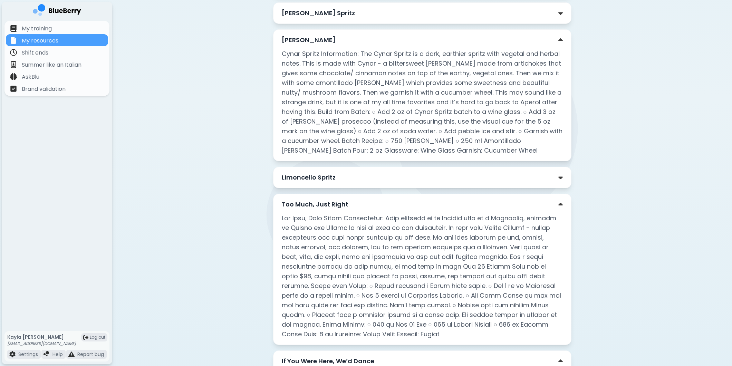
scroll to position [1075, 0]
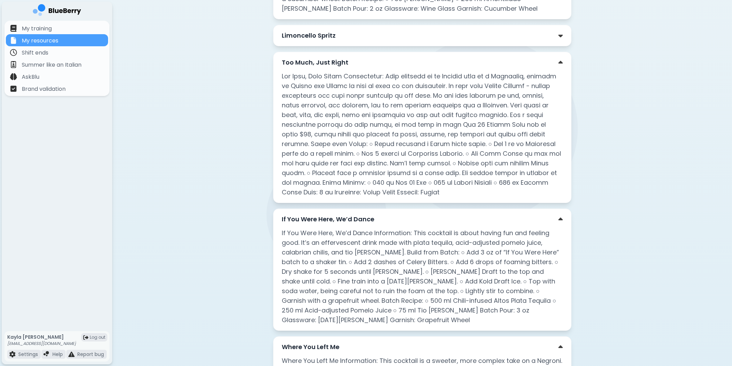
click at [381, 40] on div "Limoncello Spritz" at bounding box center [422, 36] width 281 height 10
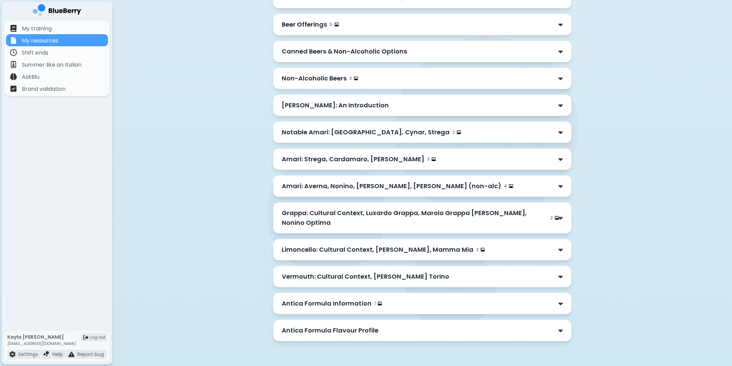
scroll to position [1560, 0]
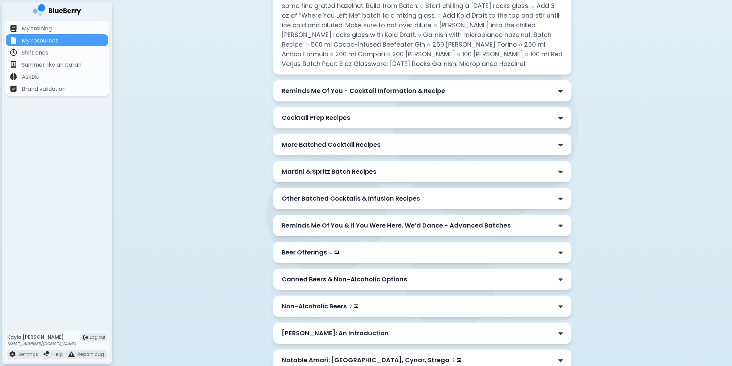
click at [296, 253] on p "Beer Offerings" at bounding box center [304, 253] width 45 height 10
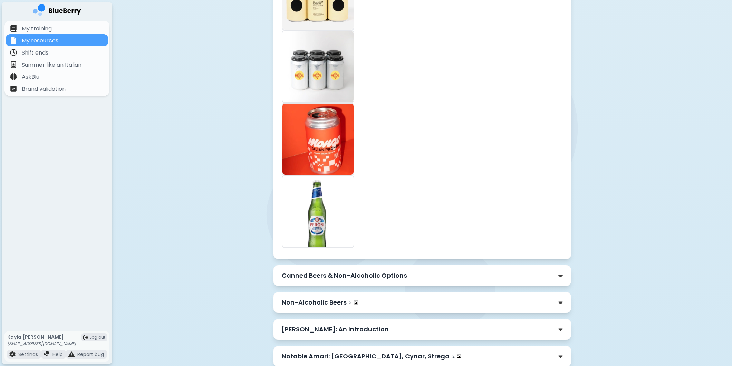
scroll to position [2174, 0]
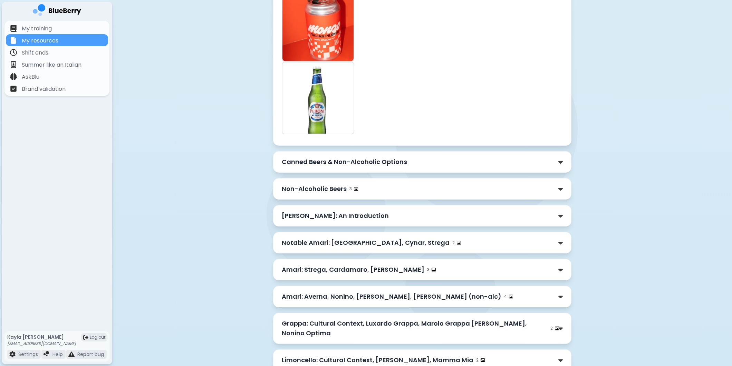
click at [306, 157] on p "Canned Beers & Non-Alcoholic Options" at bounding box center [344, 162] width 125 height 10
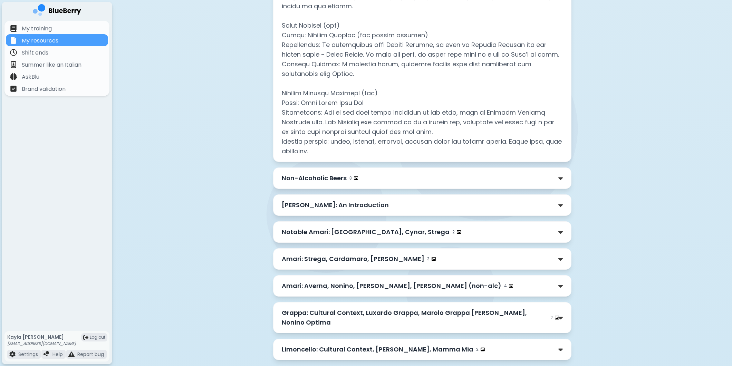
scroll to position [2634, 0]
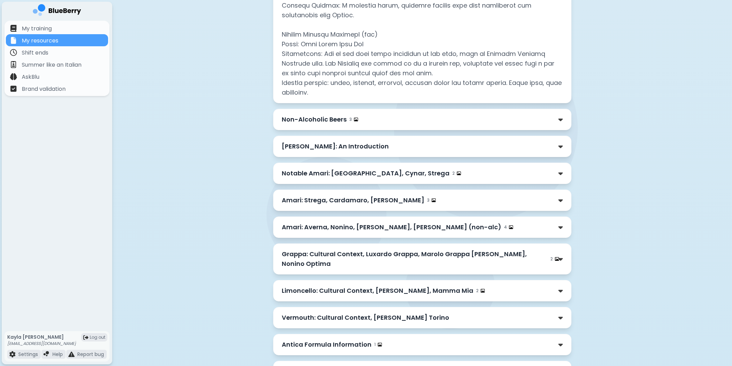
click at [367, 142] on div "[PERSON_NAME]: An Introduction" at bounding box center [422, 147] width 281 height 10
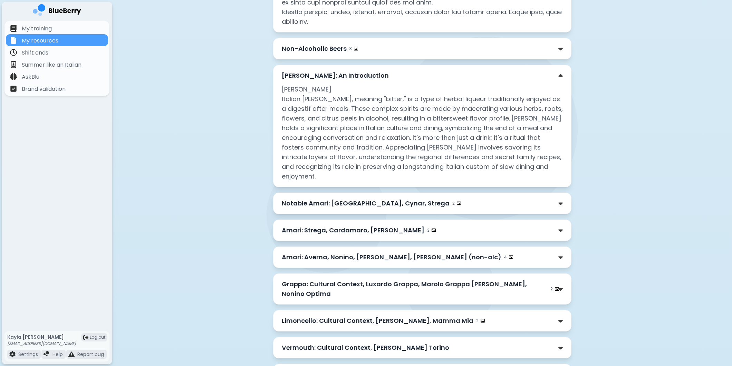
scroll to position [2750, 0]
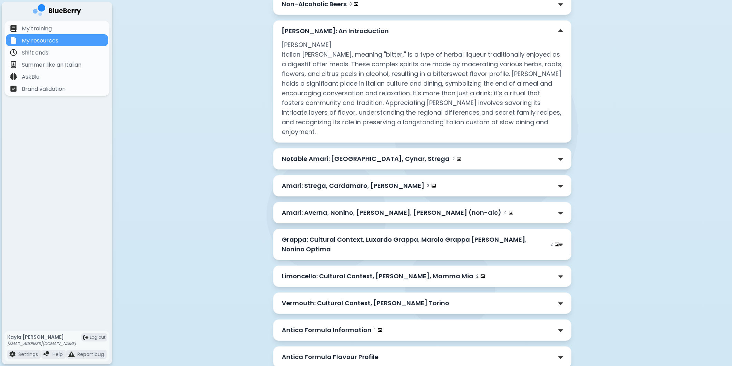
click at [399, 181] on div "Amari: Strega, Cardamaro, [PERSON_NAME] 3" at bounding box center [422, 186] width 281 height 10
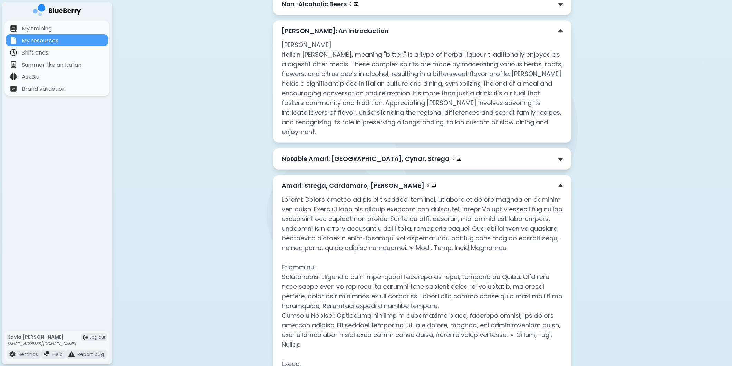
click at [434, 156] on div "Notable Amari: [GEOGRAPHIC_DATA], Cynar, Strega 2" at bounding box center [422, 159] width 281 height 10
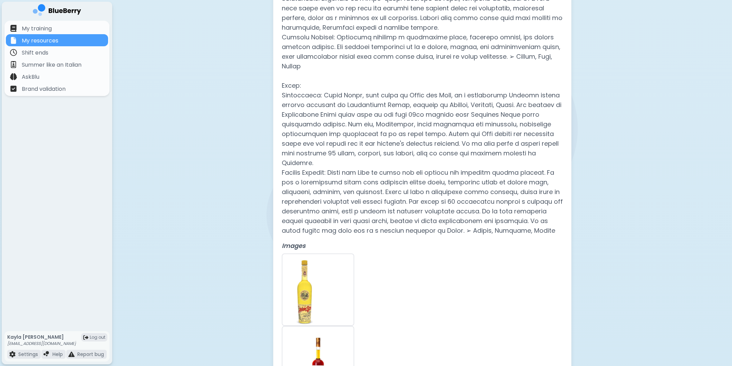
scroll to position [3761, 0]
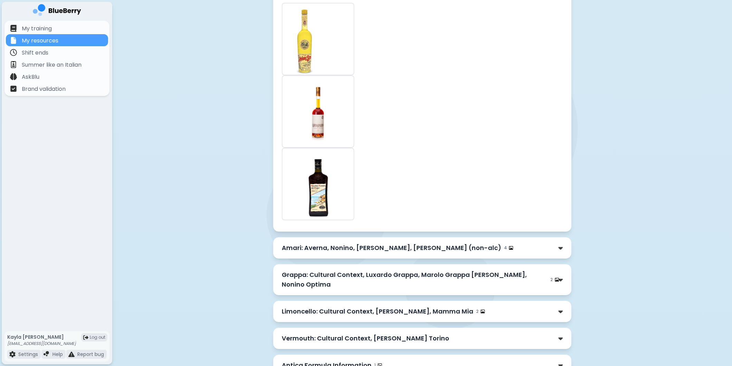
click at [427, 243] on p "Amari: Averna, Nonino, [PERSON_NAME], [PERSON_NAME] (non-alc)" at bounding box center [392, 248] width 220 height 10
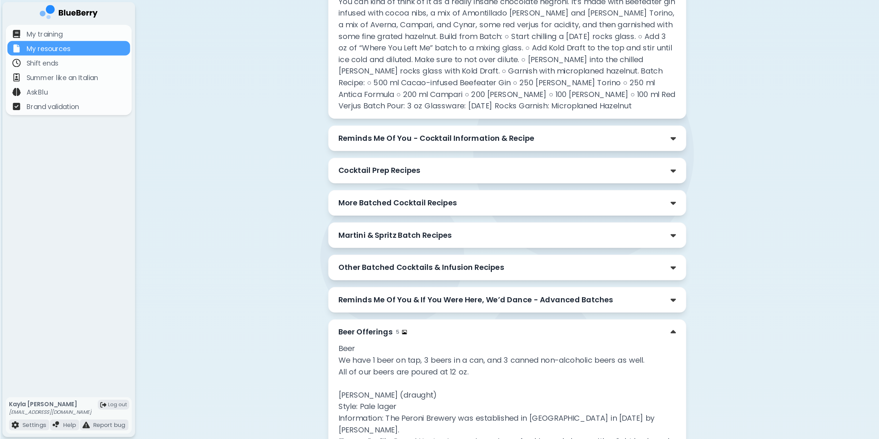
scroll to position [1535, 0]
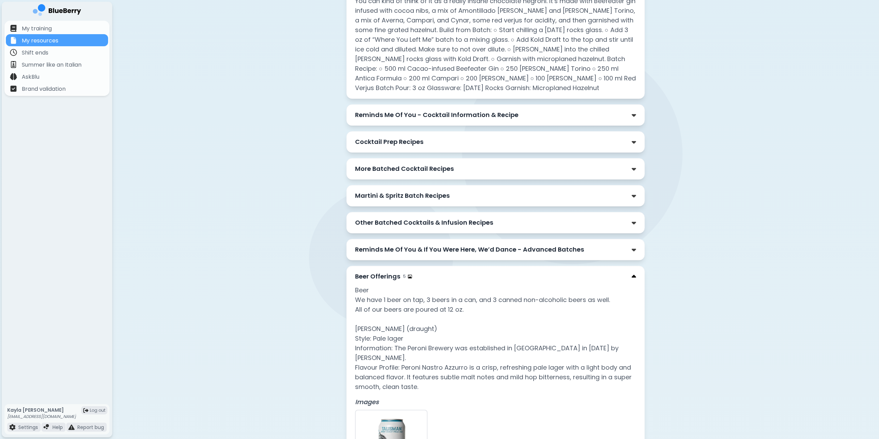
click at [633, 280] on img at bounding box center [634, 276] width 4 height 7
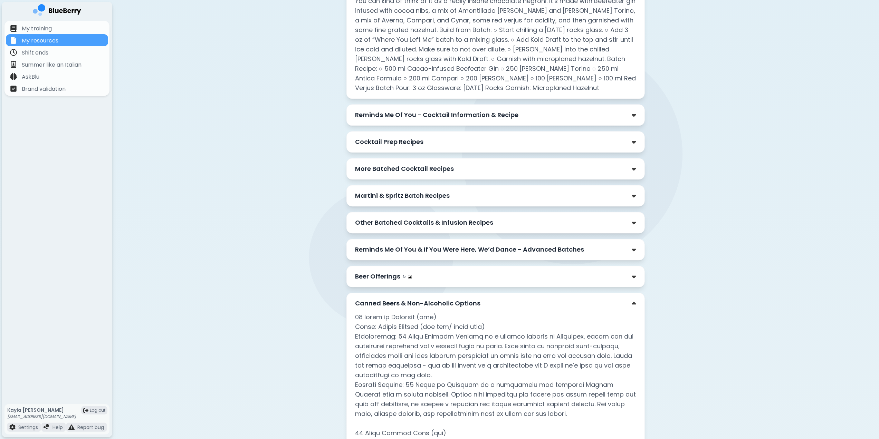
click at [633, 308] on div "Canned Beers & Non-Alcoholic Options" at bounding box center [495, 304] width 281 height 10
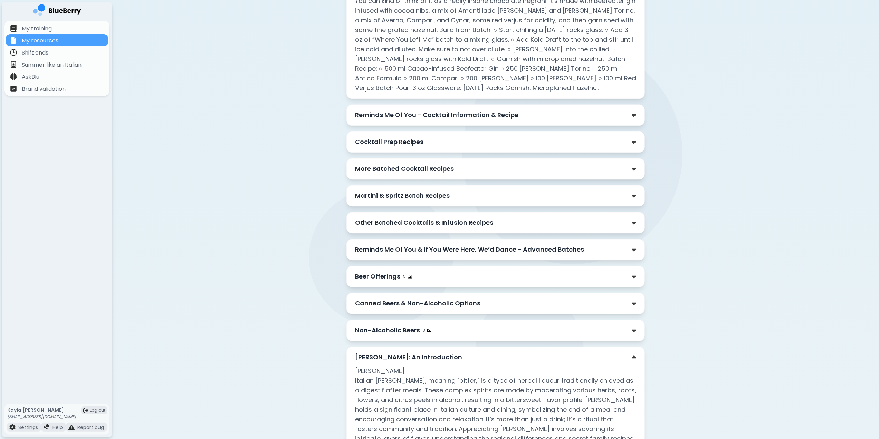
click at [631, 366] on div "[PERSON_NAME]: An Introduction [PERSON_NAME] Italian [PERSON_NAME], meaning "bi…" at bounding box center [495, 408] width 298 height 122
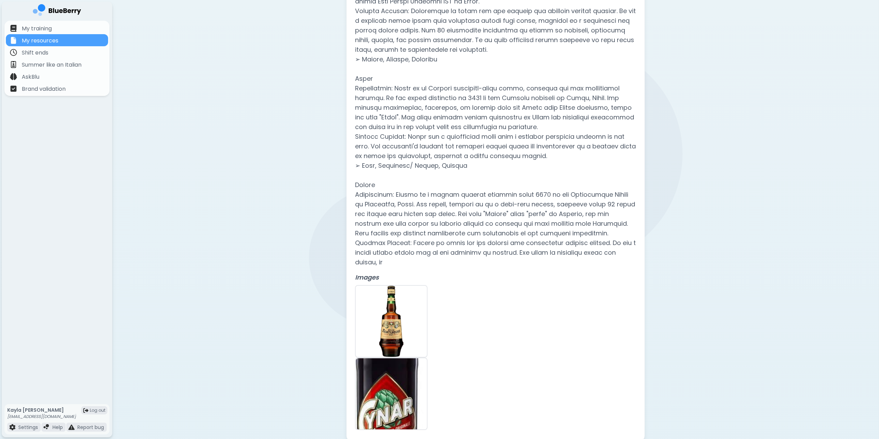
scroll to position [2088, 0]
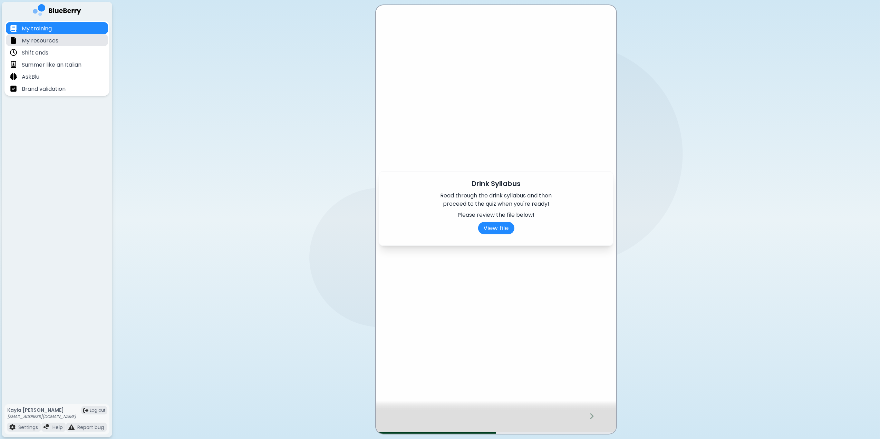
click at [49, 39] on p "My resources" at bounding box center [40, 41] width 37 height 8
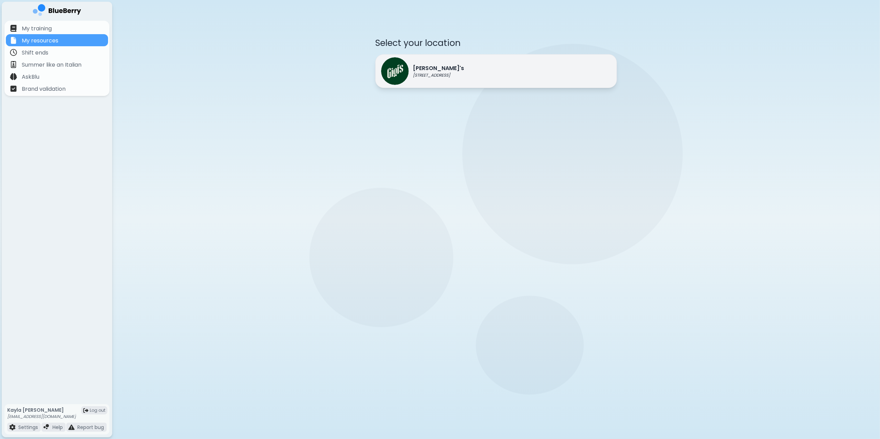
click at [458, 70] on div "Gigi's 2968 Christmas Way" at bounding box center [496, 71] width 242 height 34
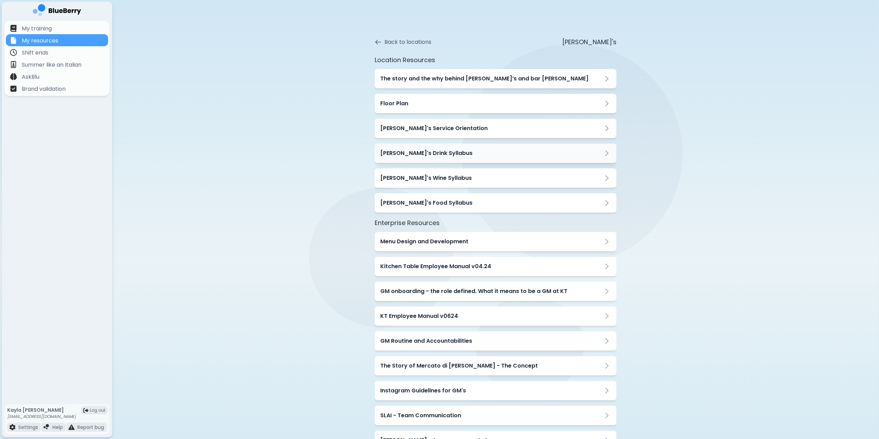
click at [492, 155] on div "[PERSON_NAME]'s Drink Syllabus" at bounding box center [495, 153] width 231 height 8
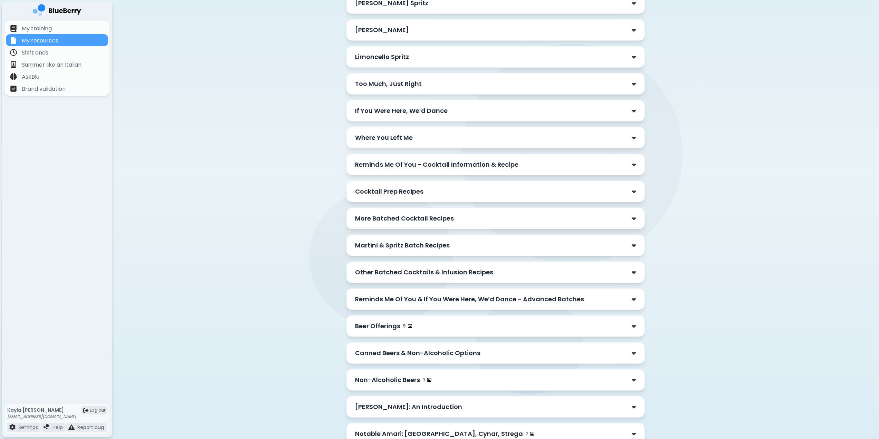
scroll to position [553, 0]
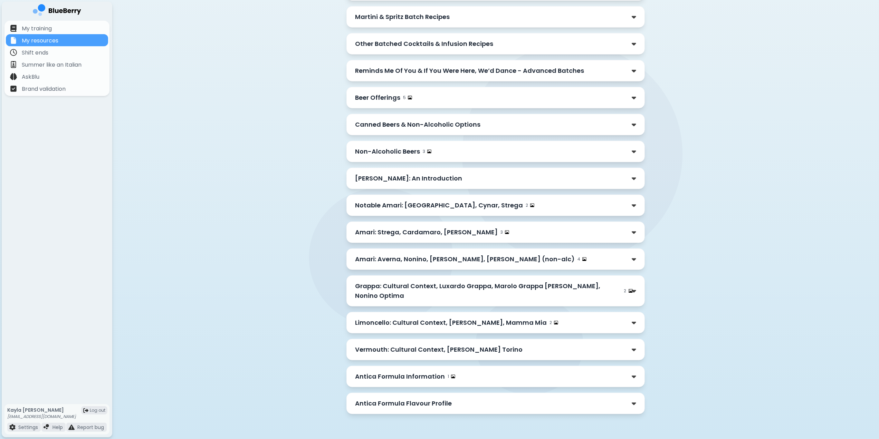
click at [484, 237] on div "Amari: Strega, Cardamaro, [PERSON_NAME] 3" at bounding box center [495, 233] width 281 height 10
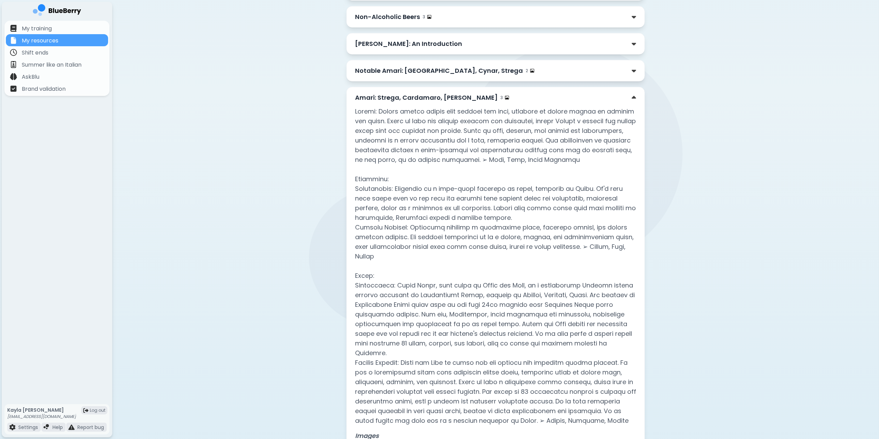
scroll to position [691, 0]
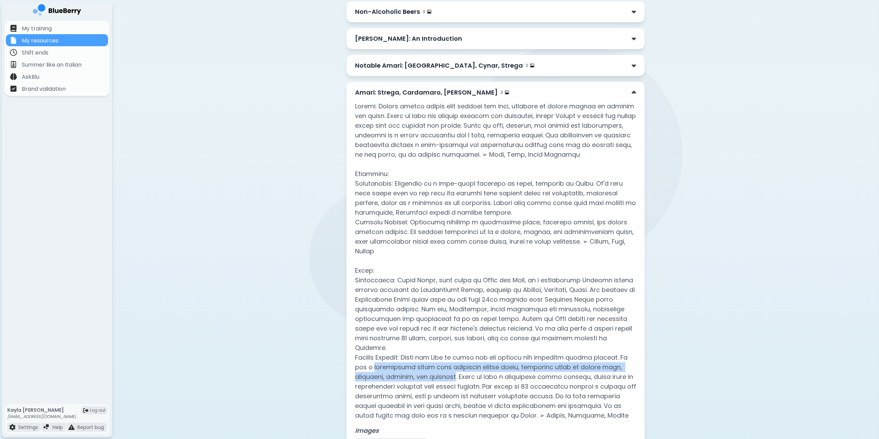
drag, startPoint x: 361, startPoint y: 352, endPoint x: 454, endPoint y: 363, distance: 93.5
click at [454, 363] on p at bounding box center [495, 261] width 281 height 319
copy p "bittersweet taste with prominent herbal notes, including hints of orange peel, …"
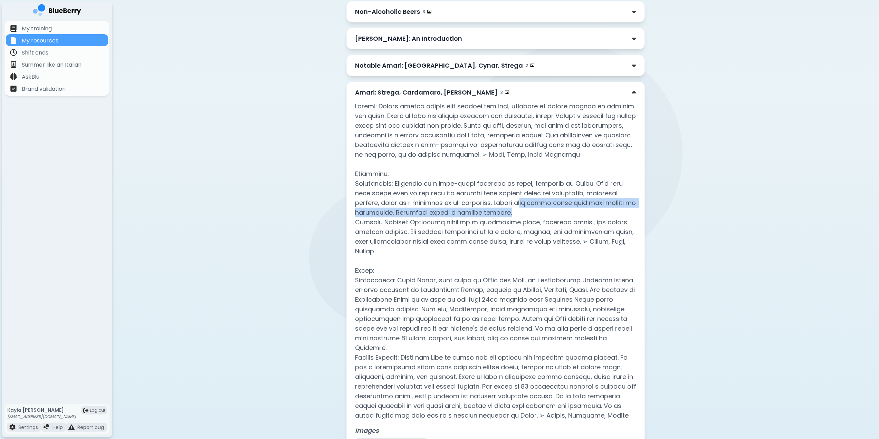
click at [521, 215] on p at bounding box center [495, 261] width 281 height 319
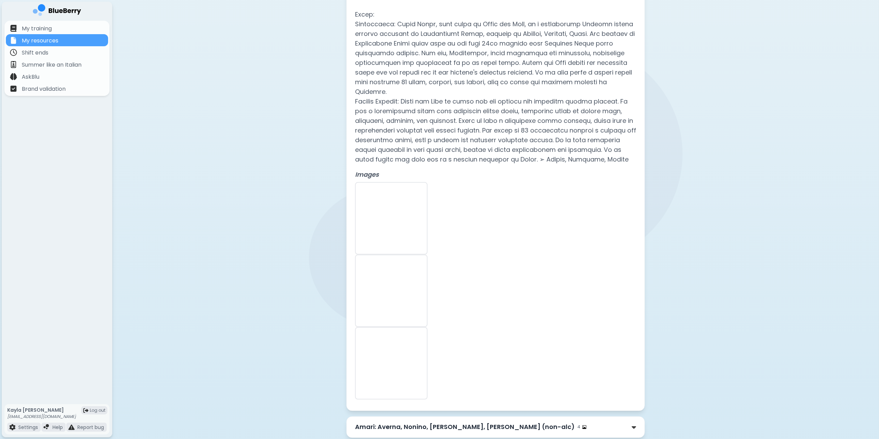
scroll to position [1104, 0]
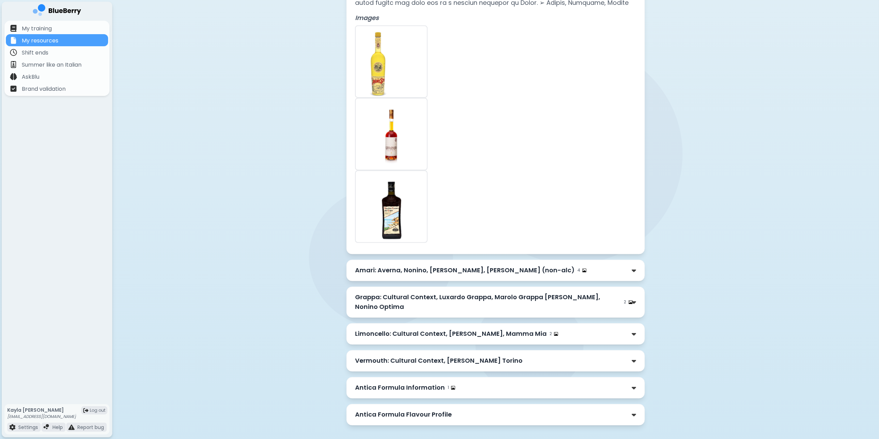
click at [489, 293] on p "Grappa: Cultural Context, Luxardo Grappa, Marolo Grappa [PERSON_NAME], Nonino O…" at bounding box center [488, 302] width 266 height 19
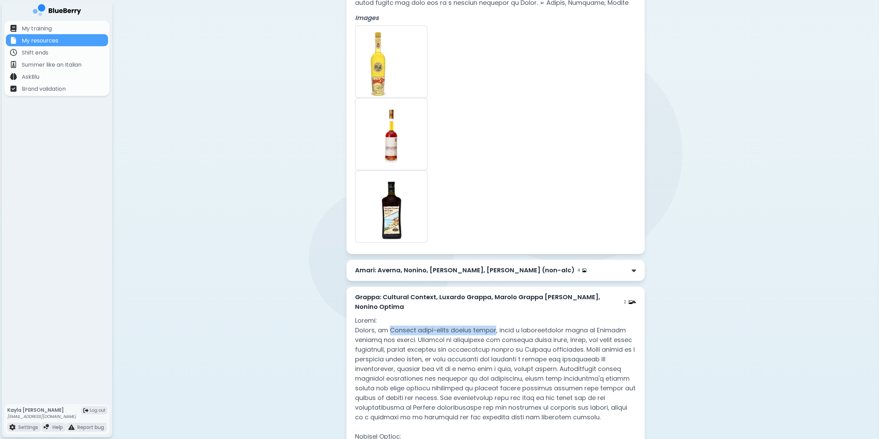
drag, startPoint x: 506, startPoint y: 317, endPoint x: 392, endPoint y: 317, distance: 114.7
copy p "Italian grape-based pomace brandy"
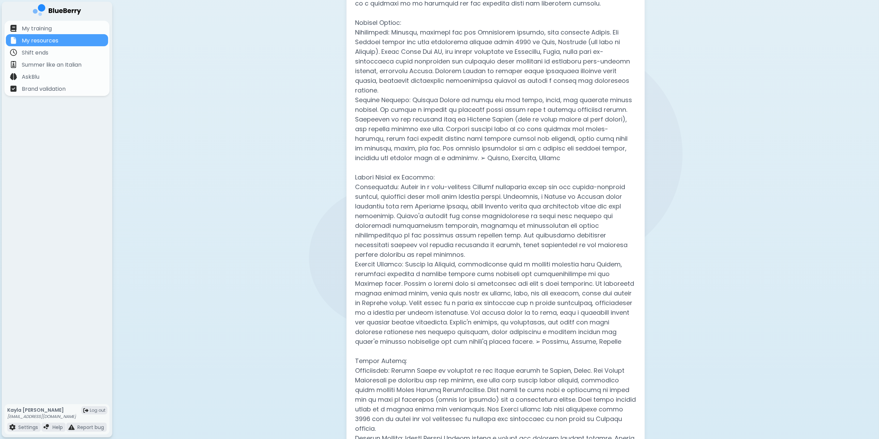
scroll to position [1703, 0]
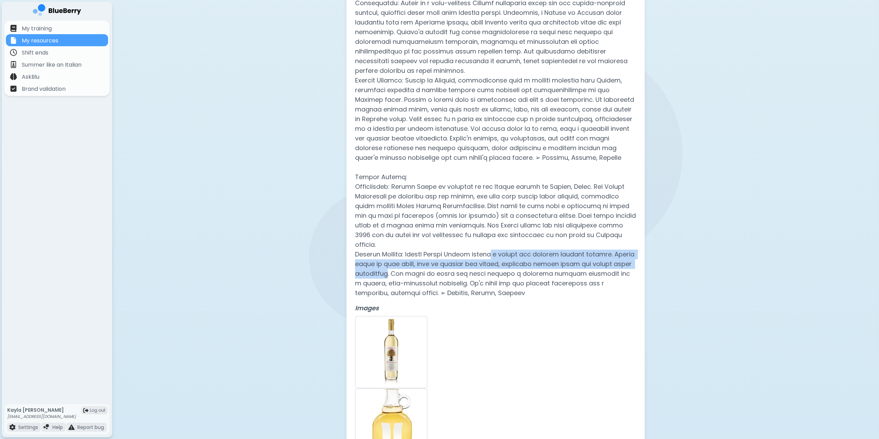
drag, startPoint x: 494, startPoint y: 212, endPoint x: 390, endPoint y: 231, distance: 105.4
click at [390, 231] on p at bounding box center [495, 8] width 281 height 580
copy p "a smooth and elegant flavour profile. Expect notes of ripe fruit, such as apric…"
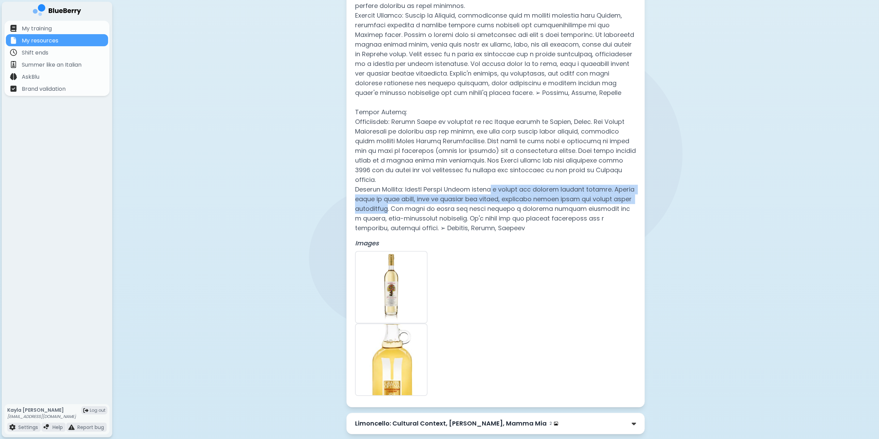
scroll to position [1828, 0]
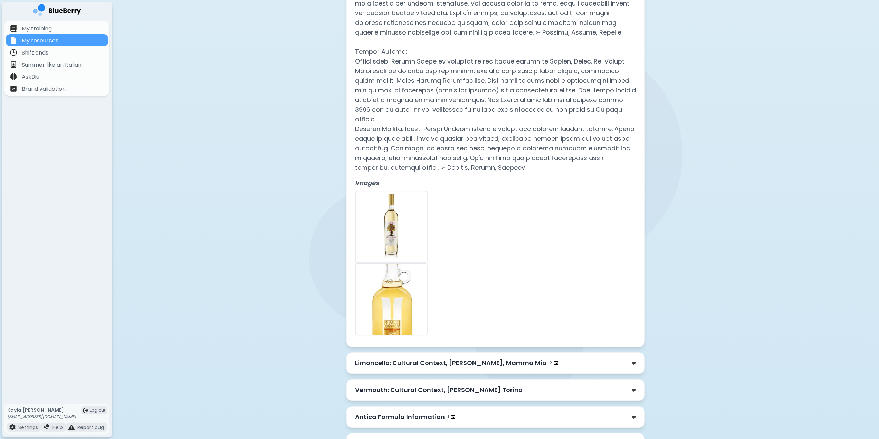
click at [549, 353] on div "Limoncello: Cultural Context, Luxardo Limoncello, Mamma Mia 2" at bounding box center [495, 363] width 298 height 21
click at [547, 359] on p "Limoncello: Cultural Context, [PERSON_NAME], Mamma Mia" at bounding box center [451, 364] width 192 height 10
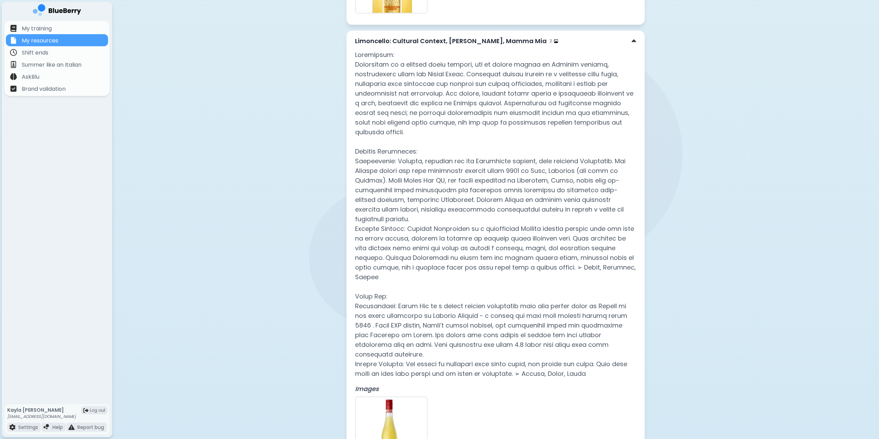
scroll to position [2291, 0]
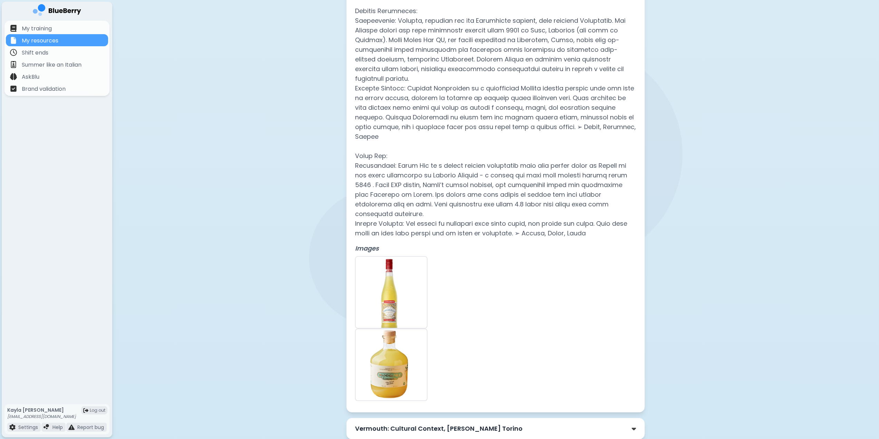
click at [429, 424] on p "Vermouth: Cultural Context, [PERSON_NAME] Torino" at bounding box center [439, 429] width 168 height 10
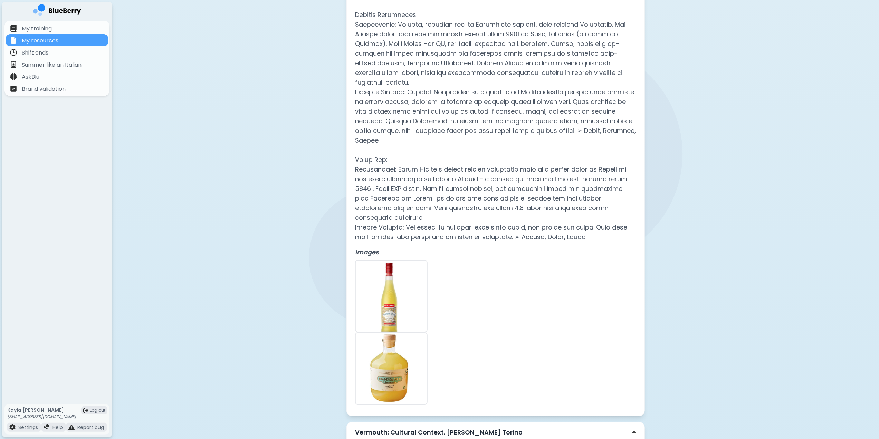
scroll to position [2517, 0]
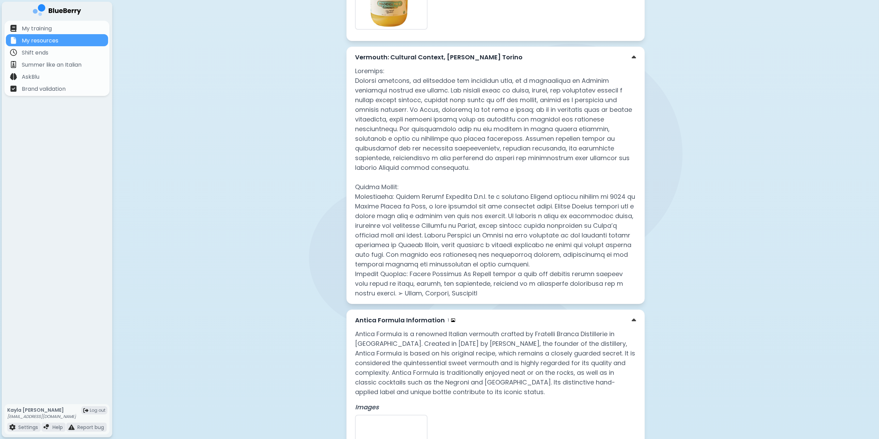
scroll to position [2685, 0]
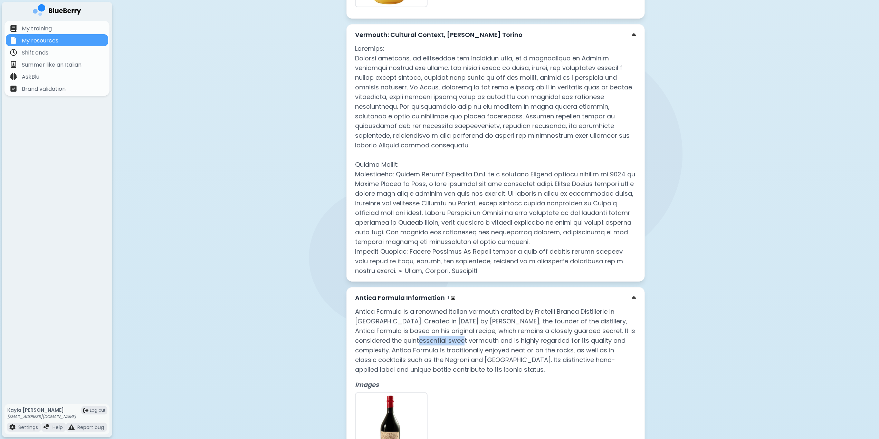
drag, startPoint x: 401, startPoint y: 251, endPoint x: 449, endPoint y: 251, distance: 48.7
click at [449, 307] on p "Antica Formula is a renowned Italian vermouth crafted by Fratelli Branca Distil…" at bounding box center [495, 341] width 281 height 68
copy p "sweet vermouth"
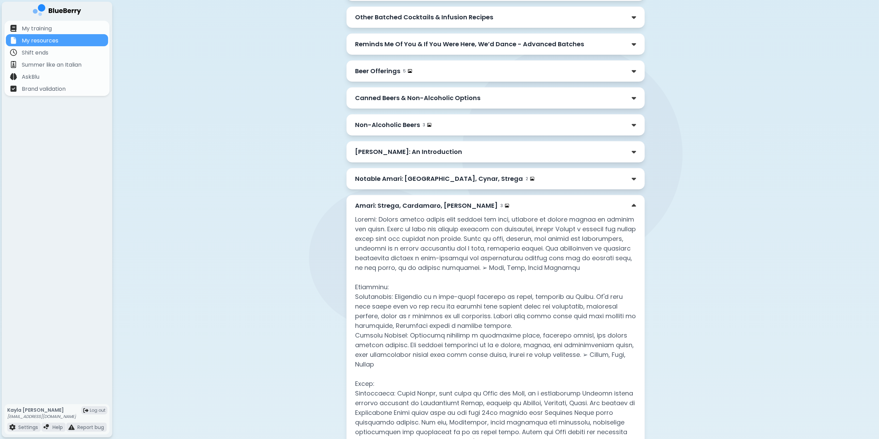
scroll to position [566, 0]
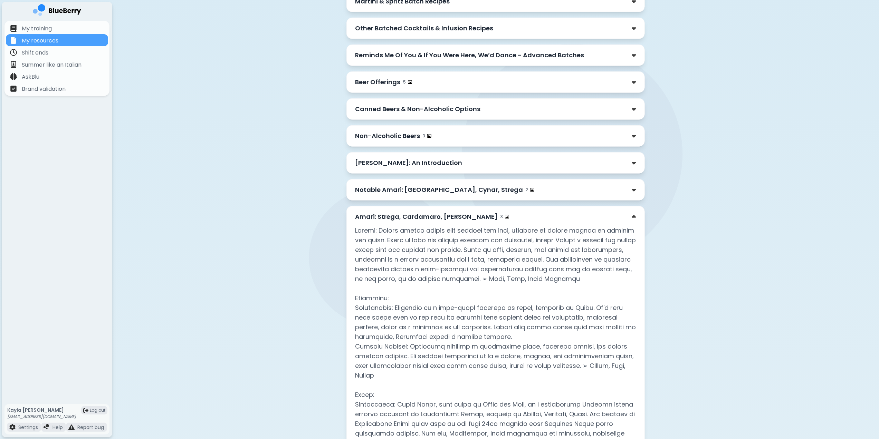
click at [633, 221] on img at bounding box center [634, 216] width 4 height 7
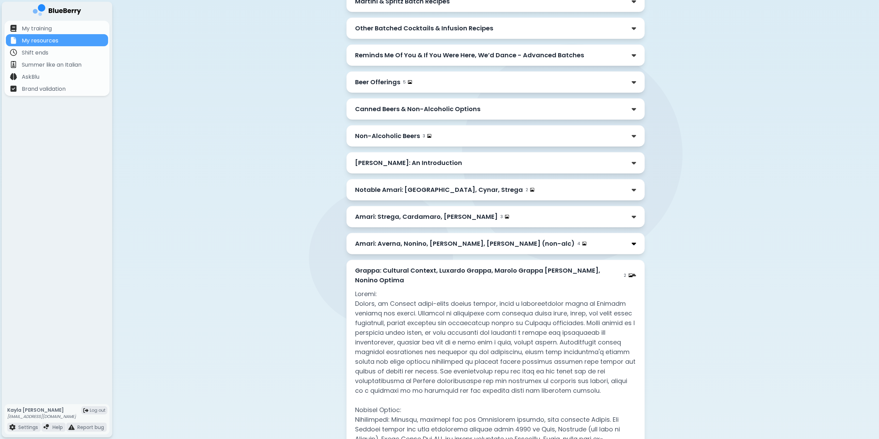
click at [636, 248] on img at bounding box center [634, 243] width 4 height 7
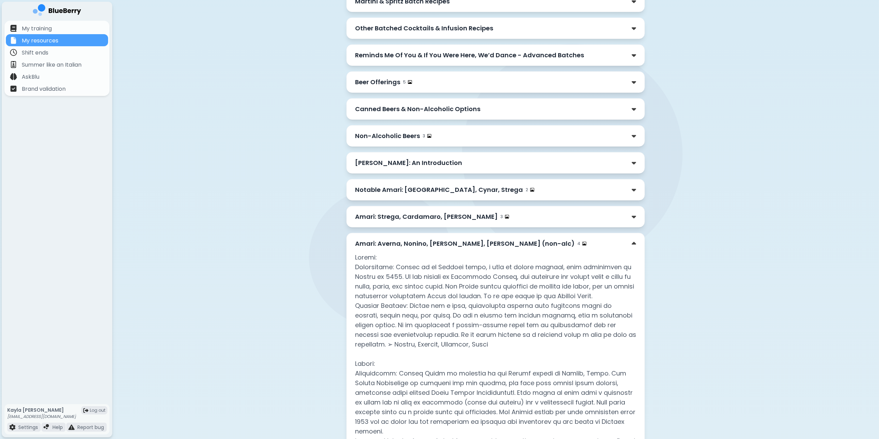
click at [438, 222] on p "Amari: Strega, Cardamaro, [PERSON_NAME]" at bounding box center [426, 217] width 143 height 10
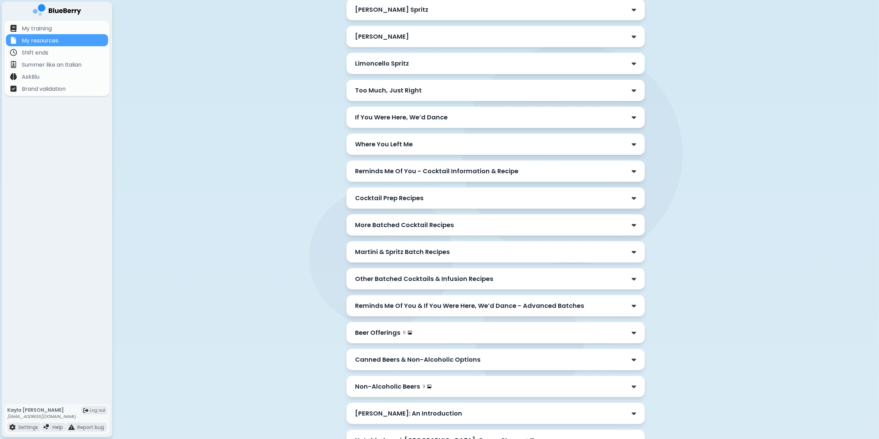
scroll to position [0, 0]
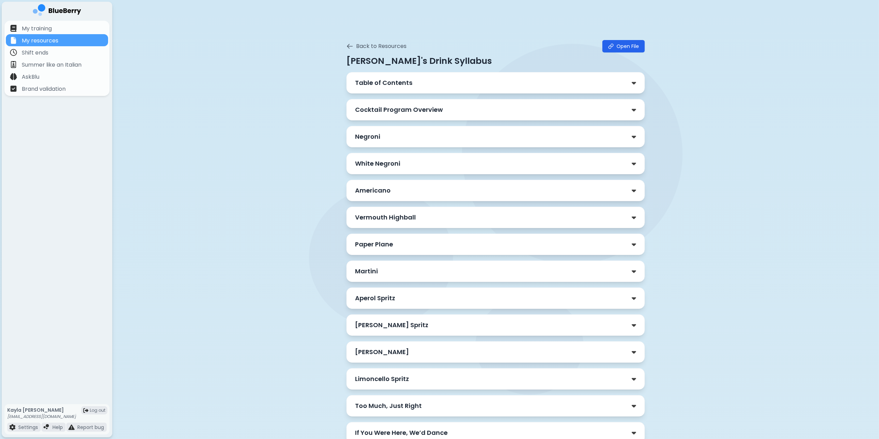
click at [425, 297] on div "Aperol Spritz" at bounding box center [495, 299] width 281 height 10
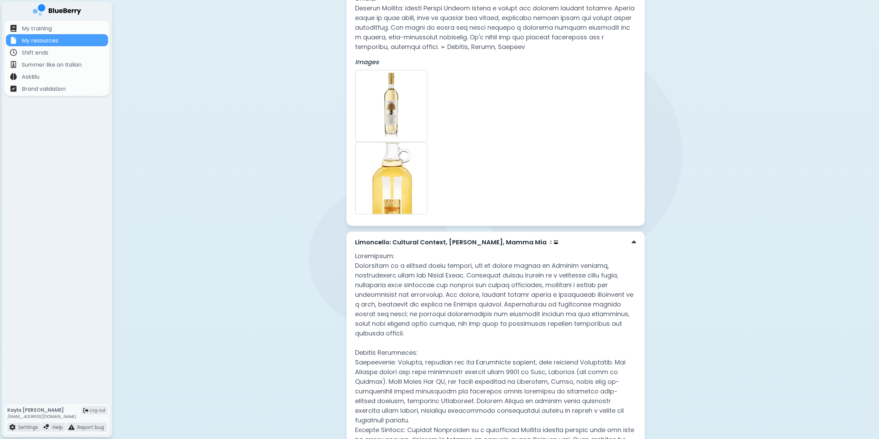
scroll to position [2756, 0]
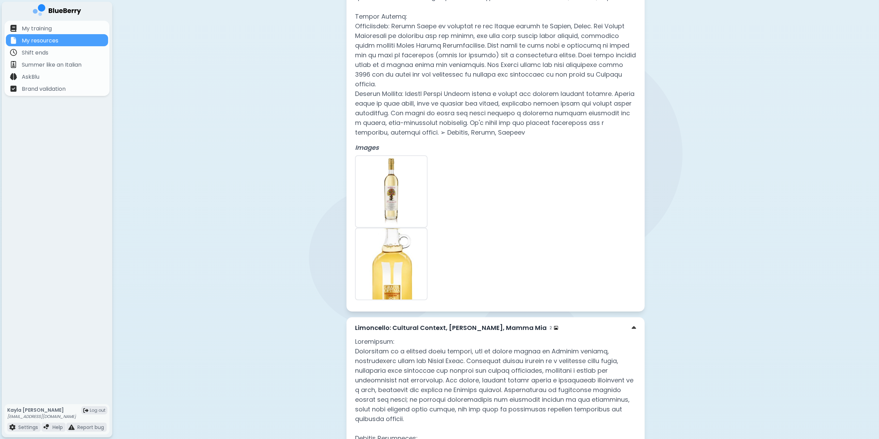
drag, startPoint x: 635, startPoint y: 238, endPoint x: 634, endPoint y: 242, distance: 4.2
click at [634, 325] on img at bounding box center [634, 328] width 4 height 7
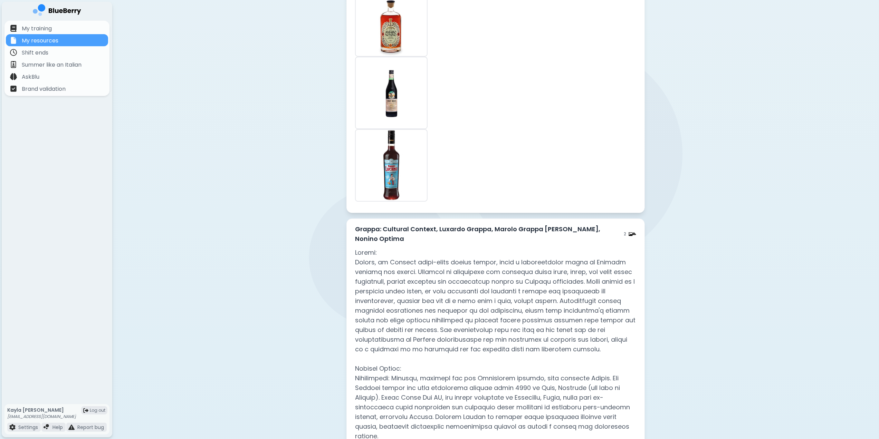
click at [632, 225] on div "Grappa: Cultural Context, Luxardo Grappa, Marolo Grappa di Barbera, Nonino Opti…" at bounding box center [495, 234] width 281 height 19
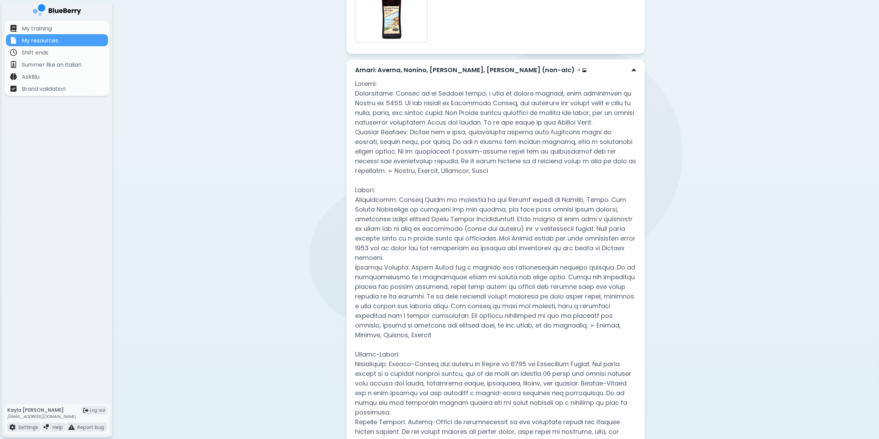
scroll to position [1282, 0]
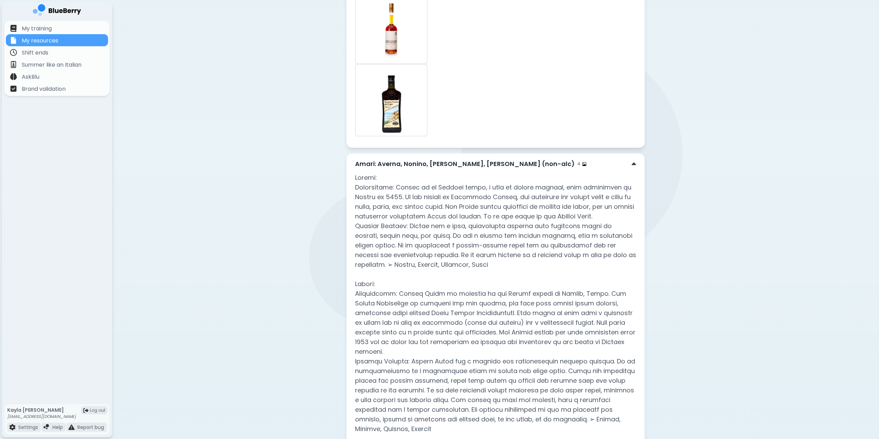
click at [633, 160] on div "Amari: Averna, Nonino, Fernet-Branca, Amaro Lucano (non-alc) 4" at bounding box center [495, 165] width 281 height 10
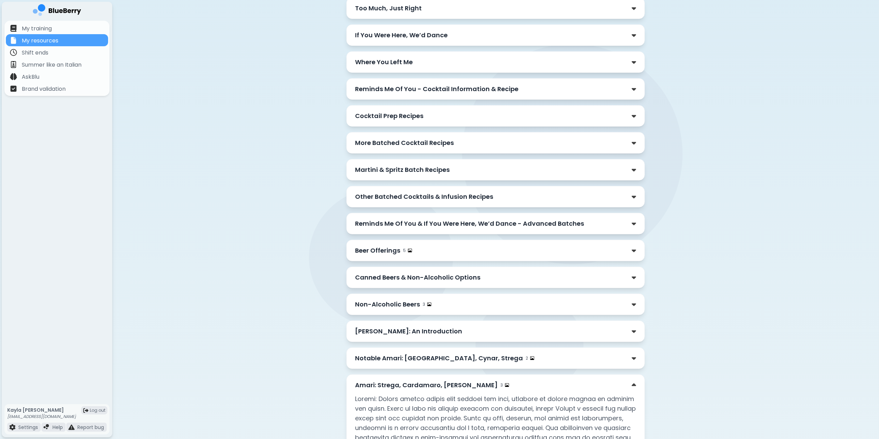
scroll to position [361, 0]
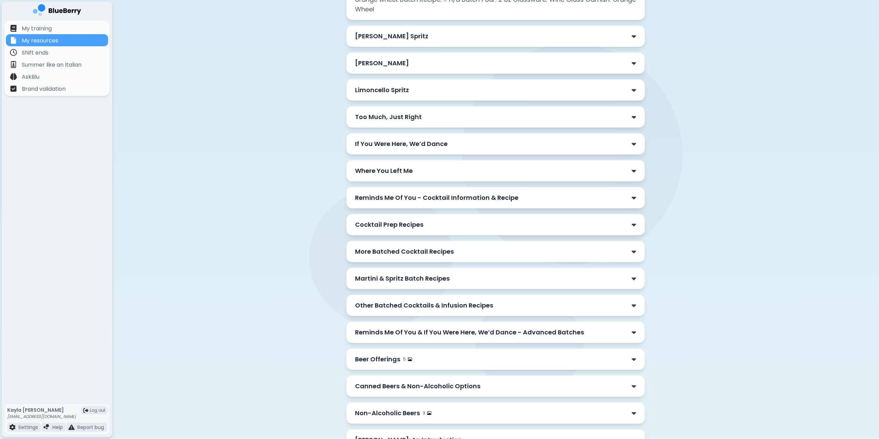
click at [449, 166] on div "Where You Left Me" at bounding box center [495, 171] width 281 height 10
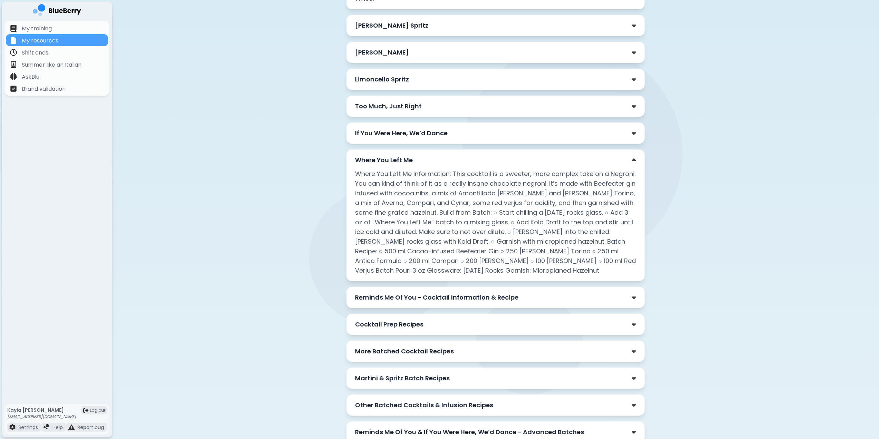
scroll to position [591, 0]
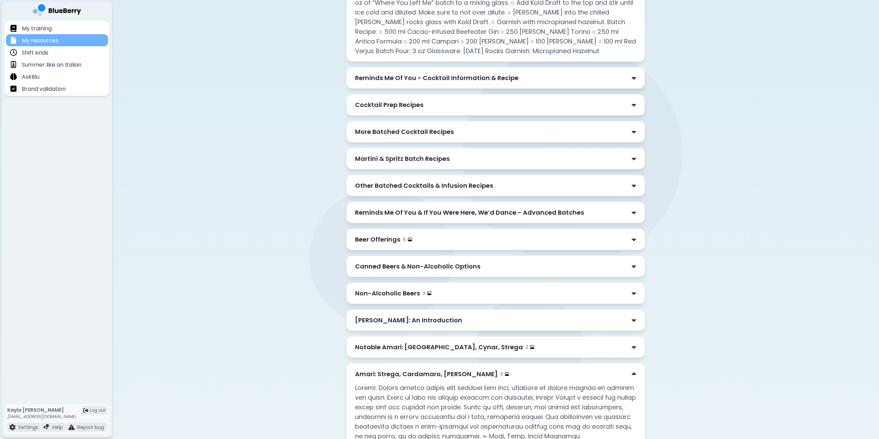
click at [48, 38] on p "My resources" at bounding box center [40, 41] width 37 height 8
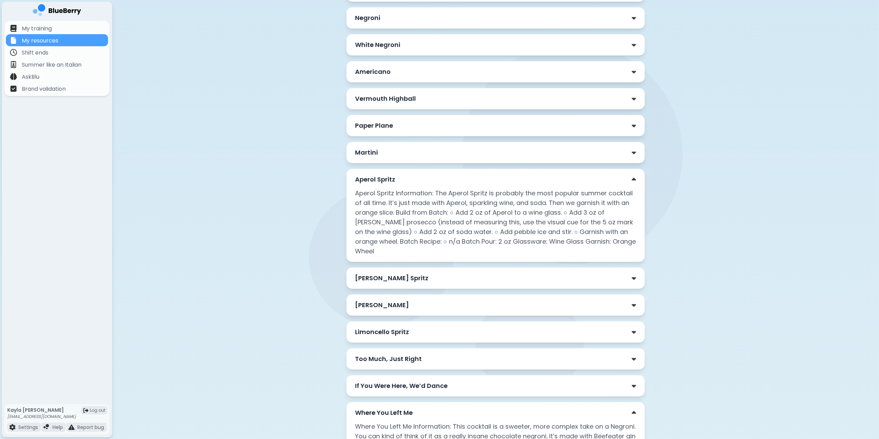
scroll to position [0, 0]
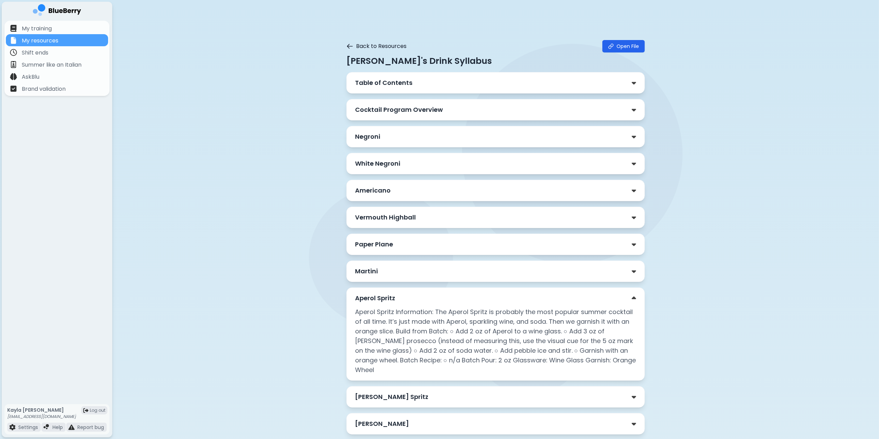
click at [366, 43] on button "Back to Resources" at bounding box center [376, 46] width 60 height 8
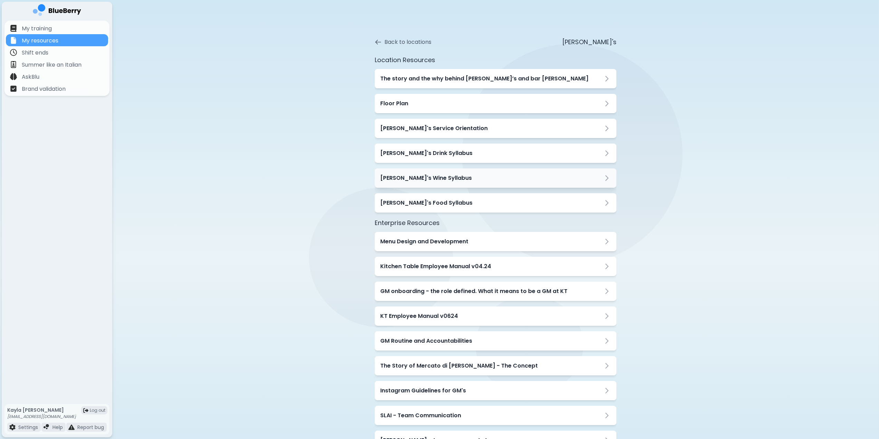
click at [392, 180] on h3 "[PERSON_NAME]'s Wine Syllabus" at bounding box center [426, 178] width 92 height 8
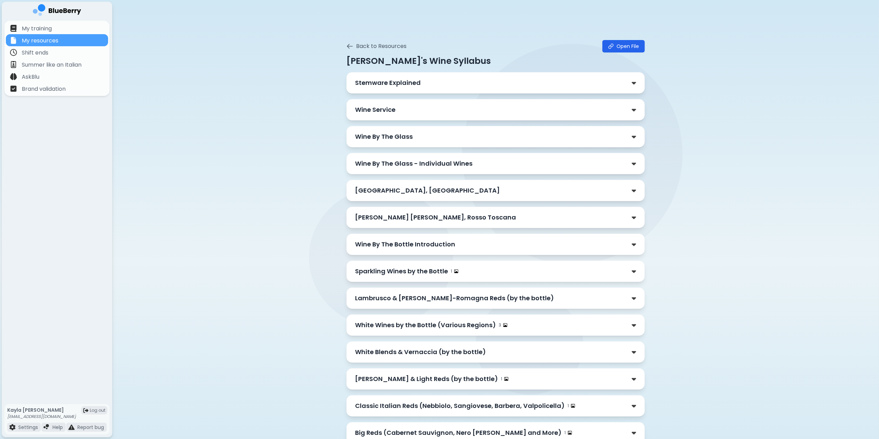
drag, startPoint x: 748, startPoint y: 93, endPoint x: 734, endPoint y: 79, distance: 19.3
click at [748, 93] on div "Back to Resources Open File Gigi's Wine Syllabus Stemware Explained Wine Servic…" at bounding box center [495, 261] width 767 height 523
click at [24, 43] on p "My resources" at bounding box center [40, 41] width 37 height 8
click at [36, 30] on p "My training" at bounding box center [37, 29] width 30 height 8
click at [43, 28] on p "My training" at bounding box center [37, 29] width 30 height 8
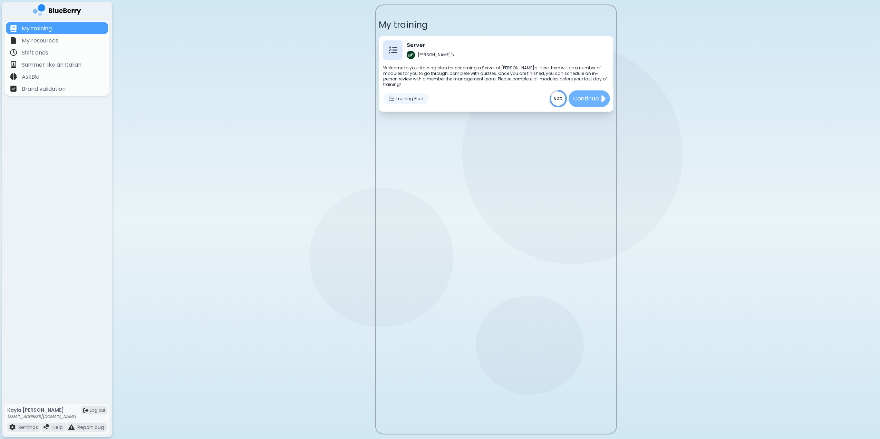
click at [599, 94] on p "Continue" at bounding box center [586, 98] width 26 height 9
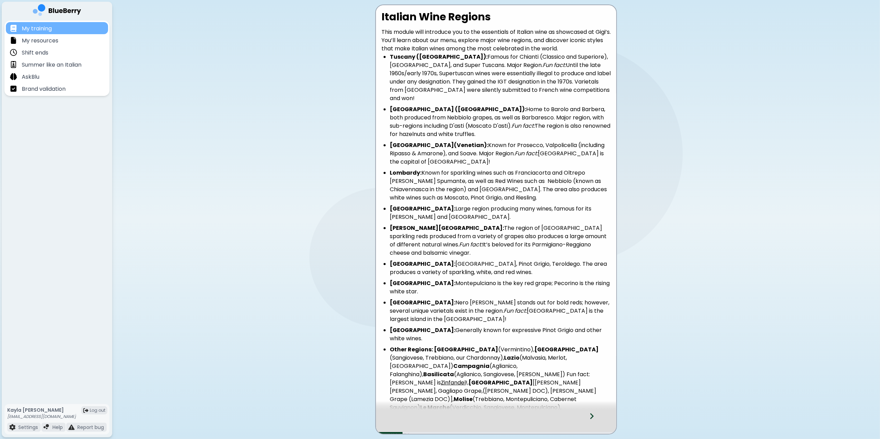
click at [46, 29] on p "My training" at bounding box center [37, 29] width 30 height 8
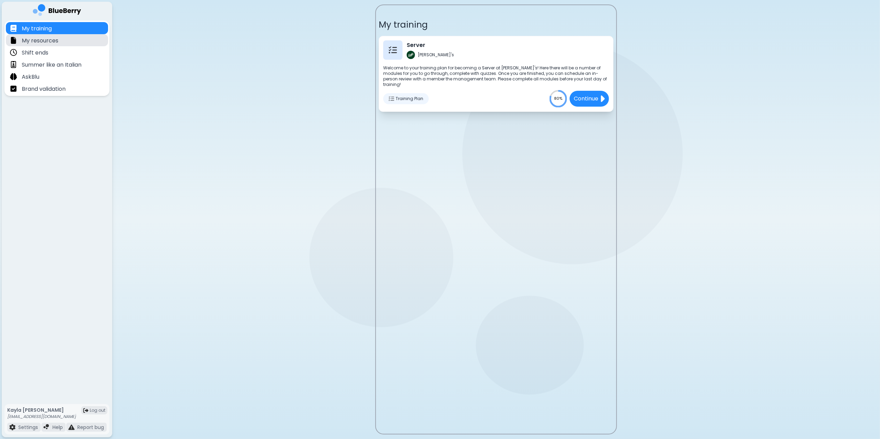
click at [38, 39] on p "My resources" at bounding box center [40, 41] width 37 height 8
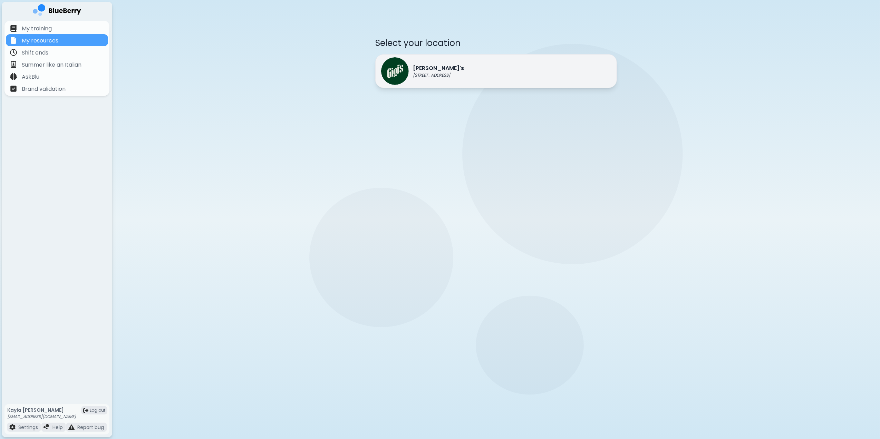
click at [463, 67] on div "Gigi's 2968 Christmas Way" at bounding box center [496, 71] width 242 height 34
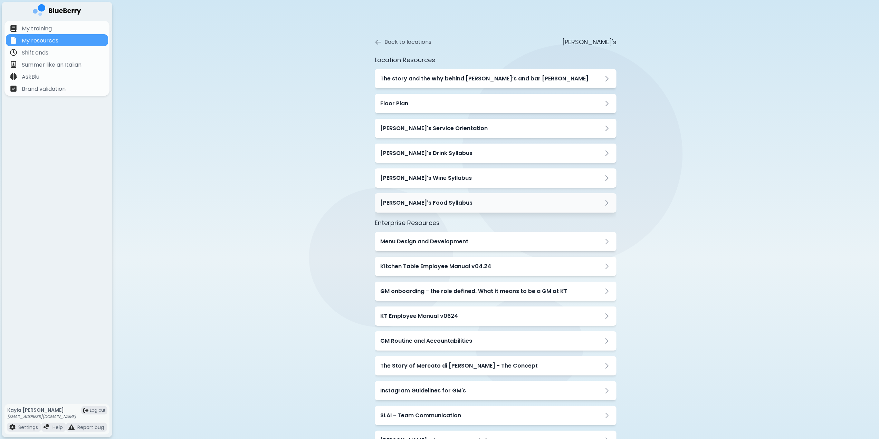
click at [430, 202] on h3 "[PERSON_NAME]'s Food Syllabus" at bounding box center [426, 203] width 92 height 8
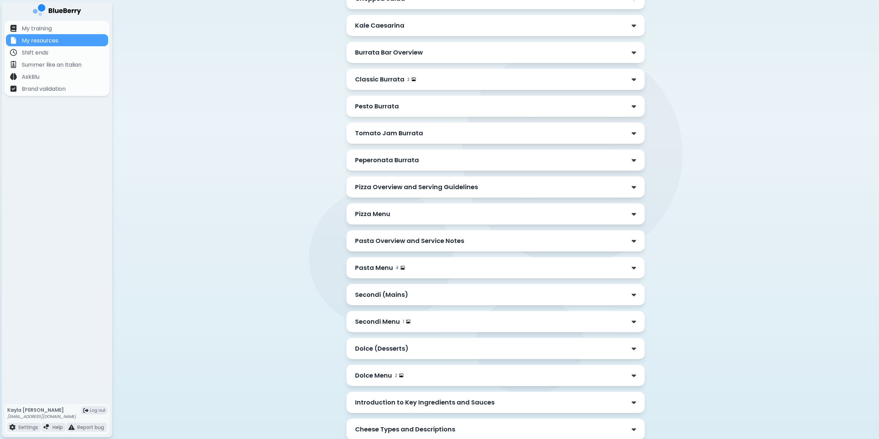
scroll to position [460, 0]
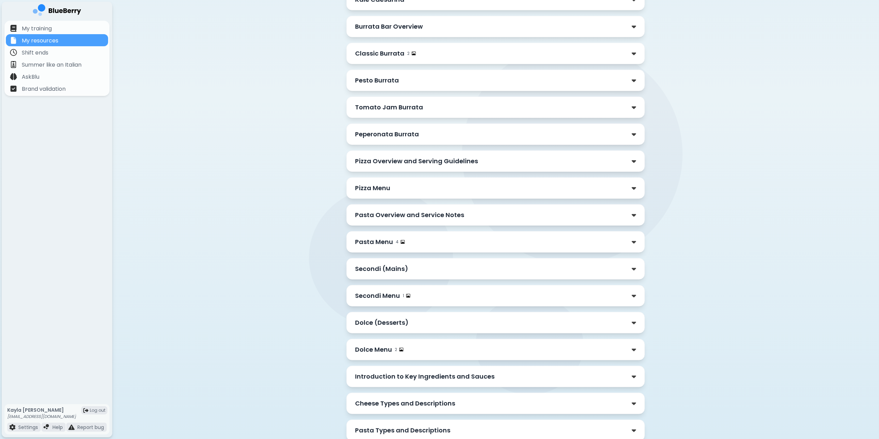
drag, startPoint x: 390, startPoint y: 252, endPoint x: 394, endPoint y: 254, distance: 4.5
click at [390, 247] on p "Pasta Menu" at bounding box center [374, 242] width 38 height 10
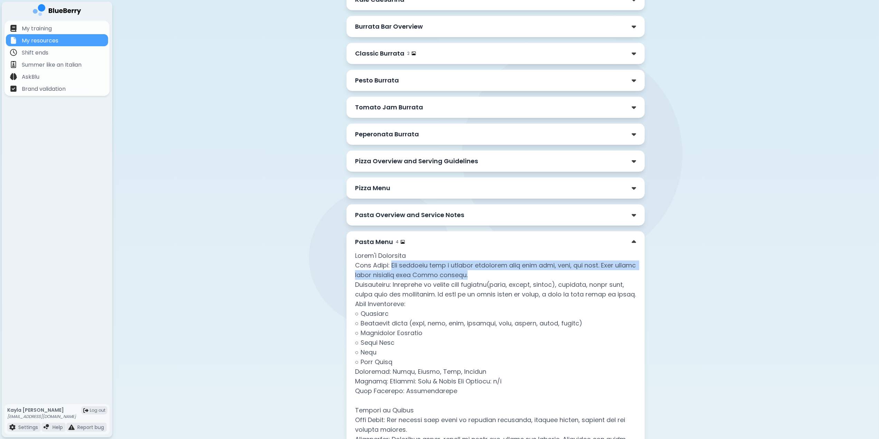
drag, startPoint x: 486, startPoint y: 284, endPoint x: 393, endPoint y: 274, distance: 94.1
copy p "Our rigatoni with a classic bolognese made from veal, beef, and pork. This reci…"
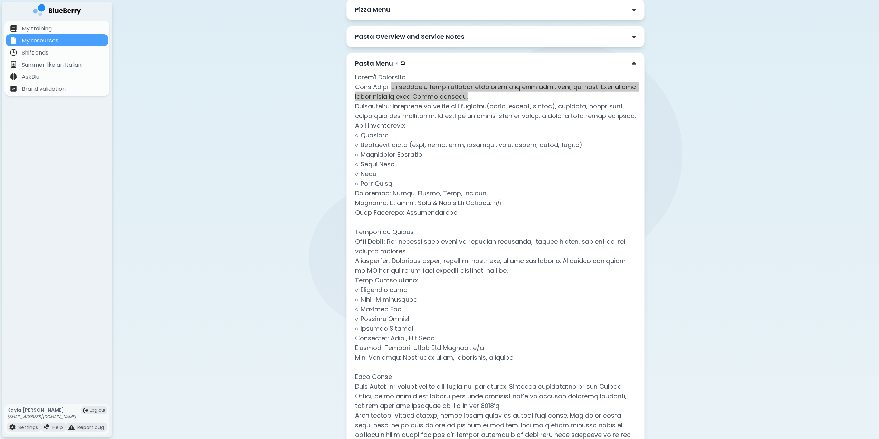
scroll to position [645, 0]
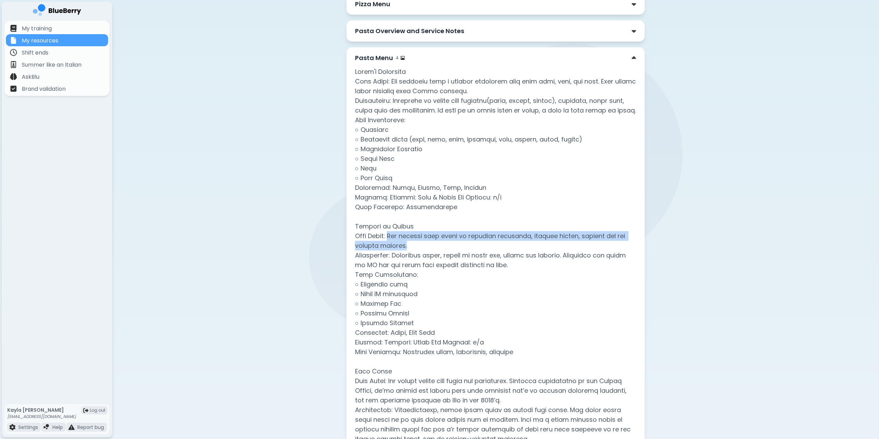
drag, startPoint x: 393, startPoint y: 250, endPoint x: 410, endPoint y: 257, distance: 18.2
copy p "Our risotto with local bc mushroom trifolati, sofrito bianco, porcini tea and t…"
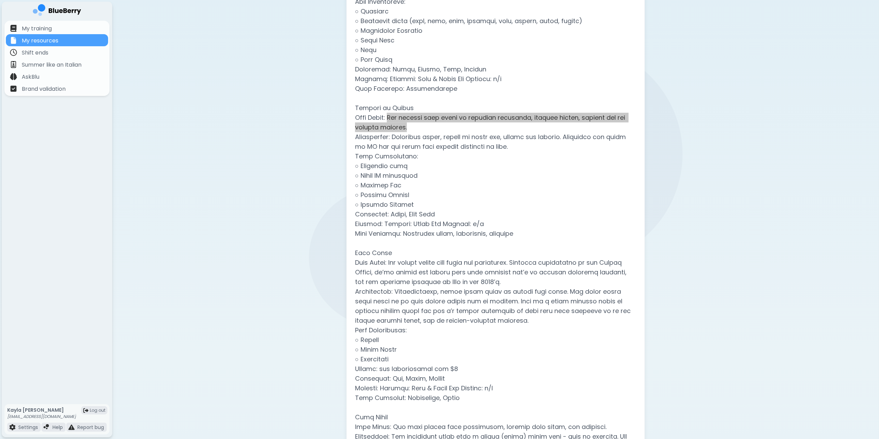
scroll to position [921, 0]
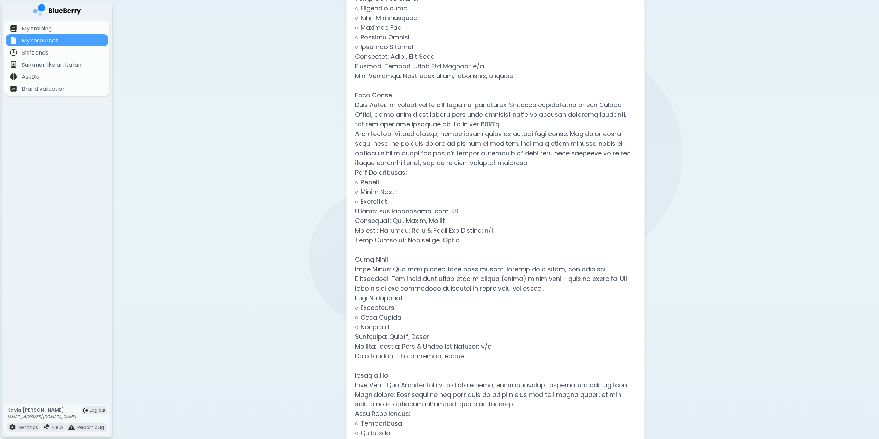
click at [479, 206] on p at bounding box center [495, 197] width 281 height 812
drag, startPoint x: 393, startPoint y: 118, endPoint x: 530, endPoint y: 122, distance: 136.5
click at [530, 122] on p at bounding box center [495, 197] width 281 height 812
copy p "Our sedani rigati alla vodka and parmigiano"
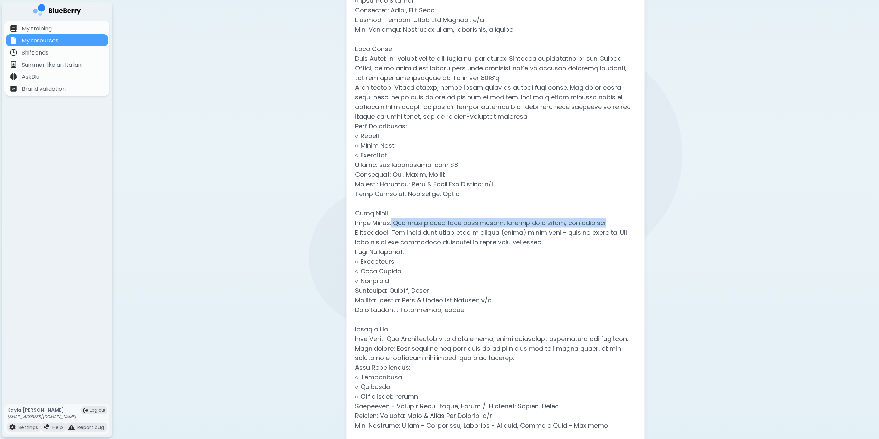
drag, startPoint x: 391, startPoint y: 237, endPoint x: 607, endPoint y: 240, distance: 215.6
click at [607, 240] on p at bounding box center [495, 150] width 281 height 812
copy p "Our ragu bianco with campanelle, braised beef cheek, and pecorino."
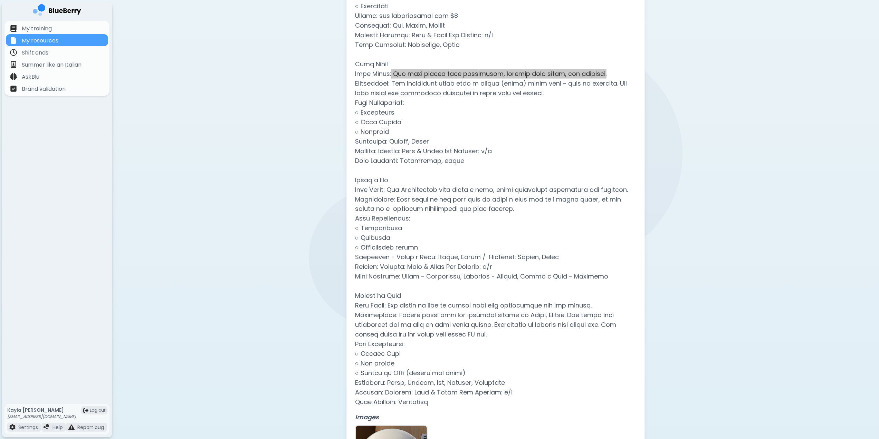
scroll to position [1151, 0]
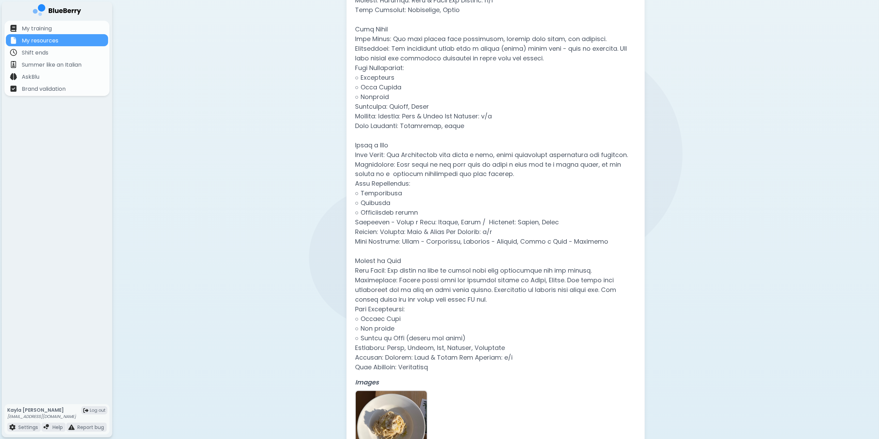
drag, startPoint x: 390, startPoint y: 169, endPoint x: 497, endPoint y: 180, distance: 107.6
drag, startPoint x: 497, startPoint y: 180, endPoint x: 450, endPoint y: 178, distance: 46.3
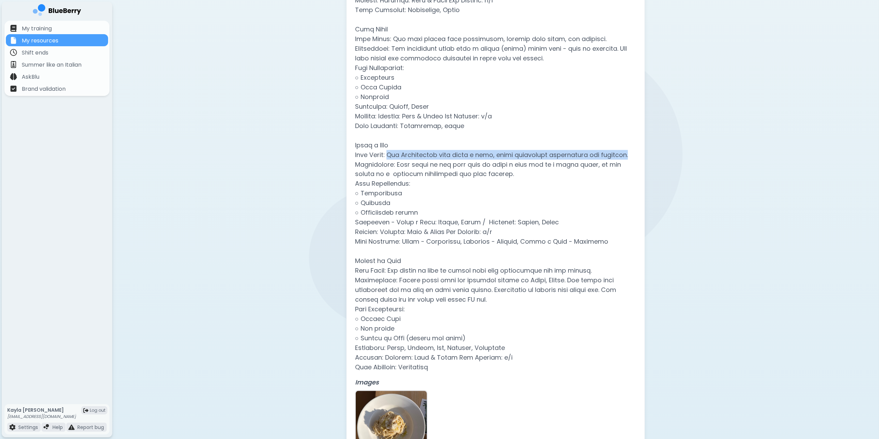
drag, startPoint x: 392, startPoint y: 169, endPoint x: 553, endPoint y: 175, distance: 160.4
copy p "Our Spaghettoni with cacio e pepe, using telicherry peppercorns and pecorino."
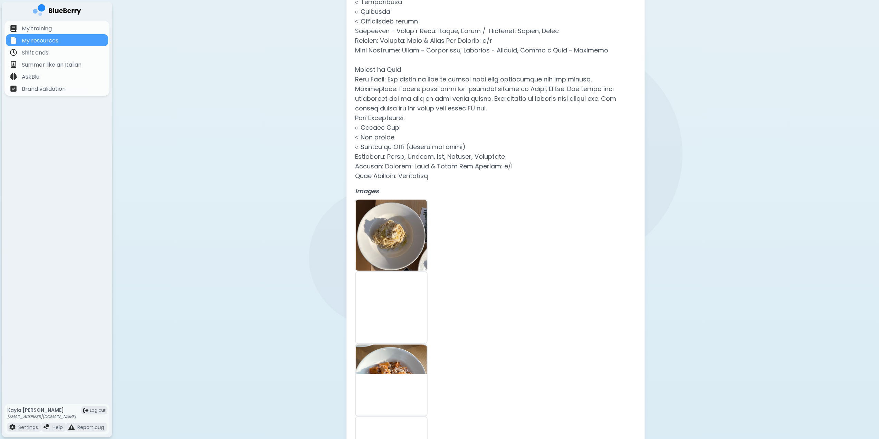
scroll to position [1289, 0]
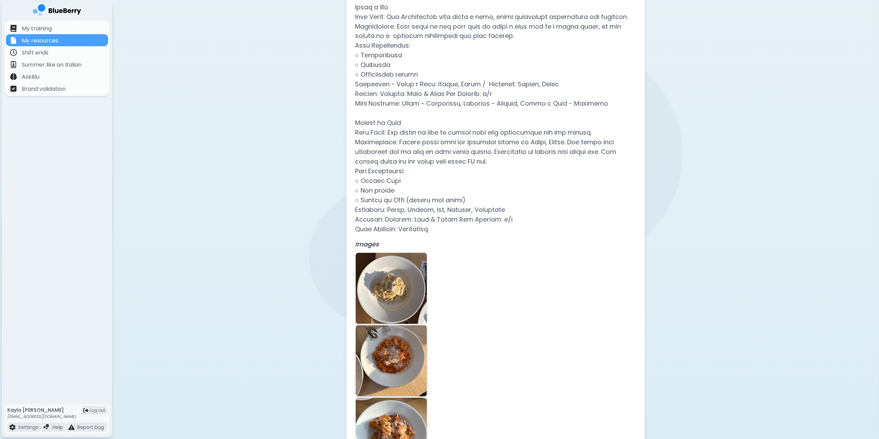
drag, startPoint x: 391, startPoint y: 155, endPoint x: 599, endPoint y: 155, distance: 207.9
copy p "Our frutti di mare on bigoli nero with pangrattato and uni butter."
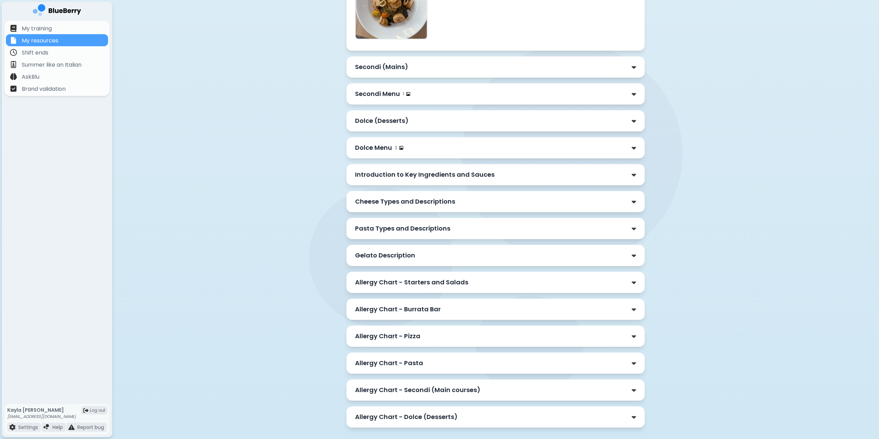
scroll to position [1834, 0]
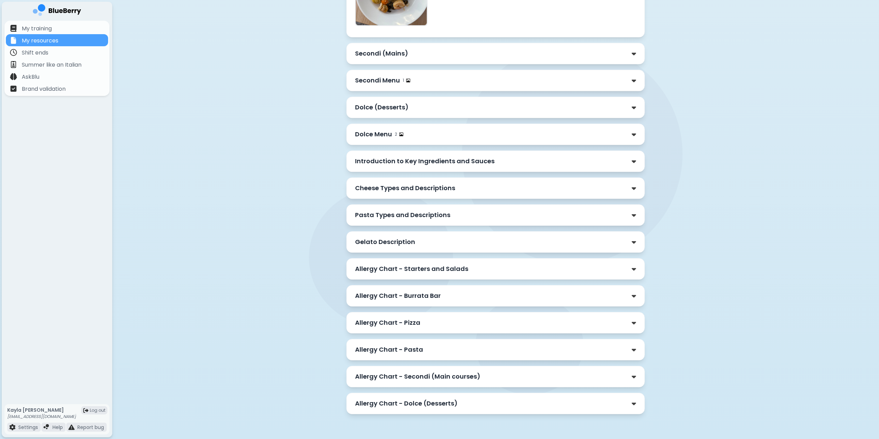
click at [407, 49] on p "Secondi (Mains)" at bounding box center [381, 54] width 53 height 10
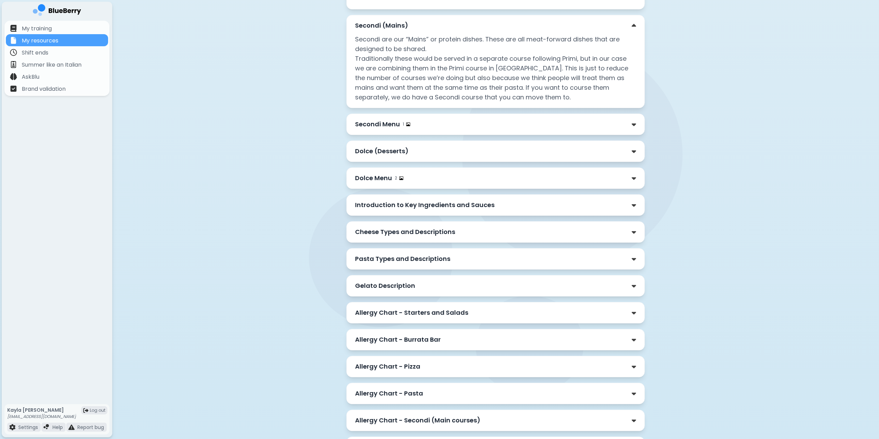
click at [432, 129] on div "Secondi Menu 1" at bounding box center [495, 125] width 281 height 10
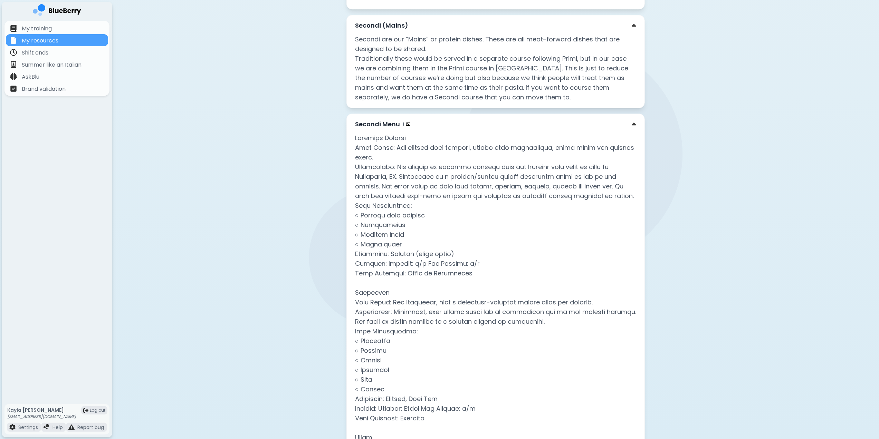
click at [563, 196] on p at bounding box center [495, 360] width 281 height 455
drag, startPoint x: 391, startPoint y: 174, endPoint x: 409, endPoint y: 181, distance: 19.4
click at [409, 181] on p at bounding box center [495, 360] width 281 height 455
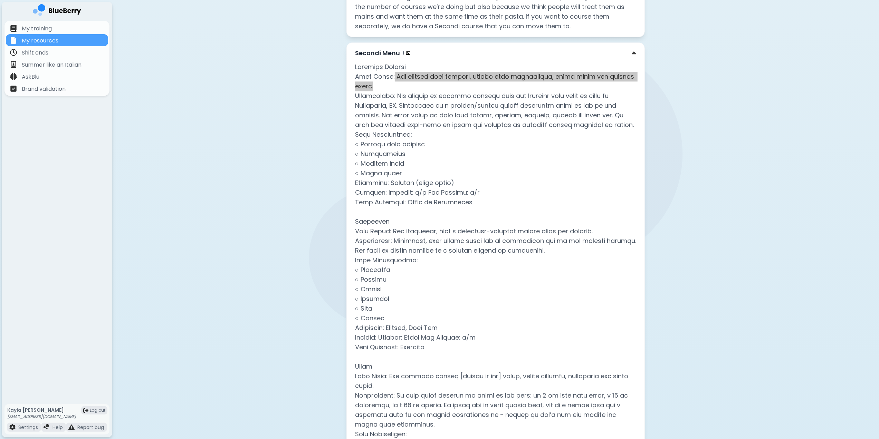
scroll to position [1972, 0]
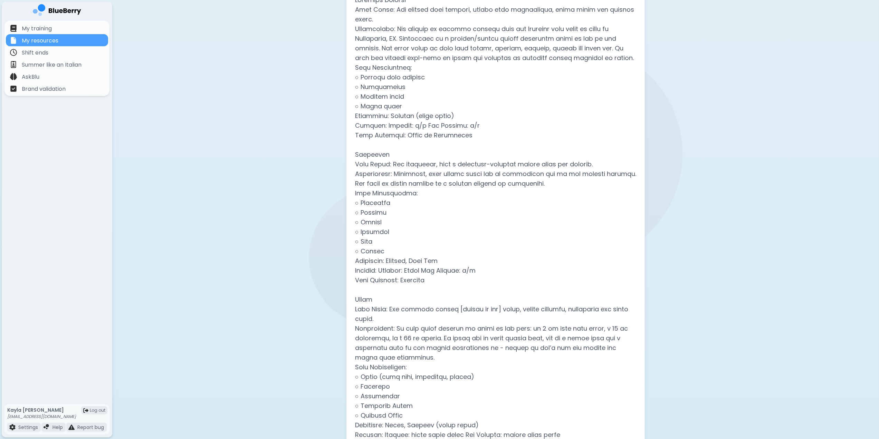
click at [408, 189] on p at bounding box center [495, 222] width 281 height 455
drag, startPoint x: 391, startPoint y: 188, endPoint x: 605, endPoint y: 193, distance: 213.9
click at [605, 193] on p at bounding box center [495, 222] width 281 height 455
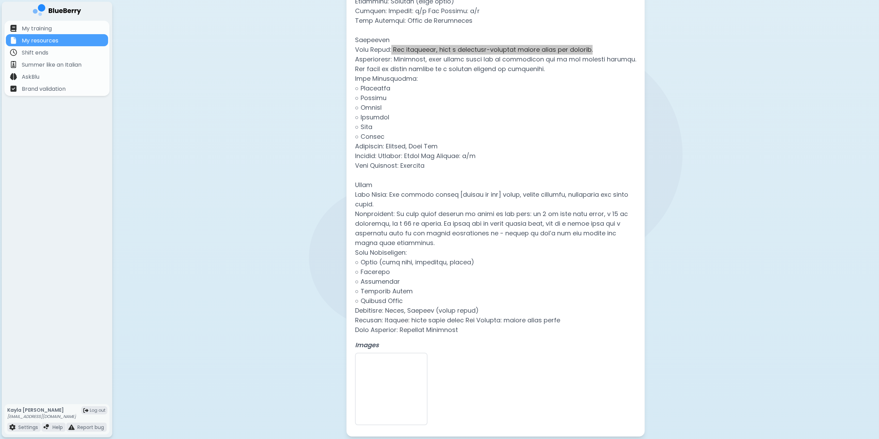
scroll to position [2110, 0]
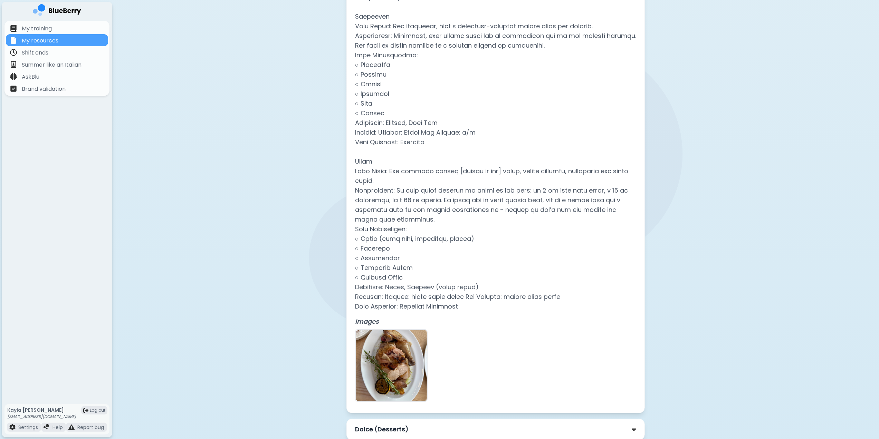
click at [384, 212] on p at bounding box center [495, 84] width 281 height 455
drag, startPoint x: 393, startPoint y: 198, endPoint x: 506, endPoint y: 207, distance: 113.7
click at [506, 207] on p at bounding box center [495, 84] width 281 height 455
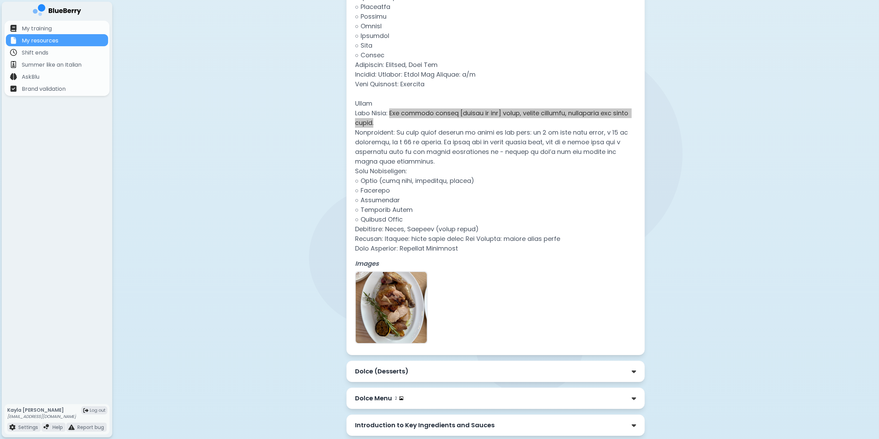
scroll to position [2341, 0]
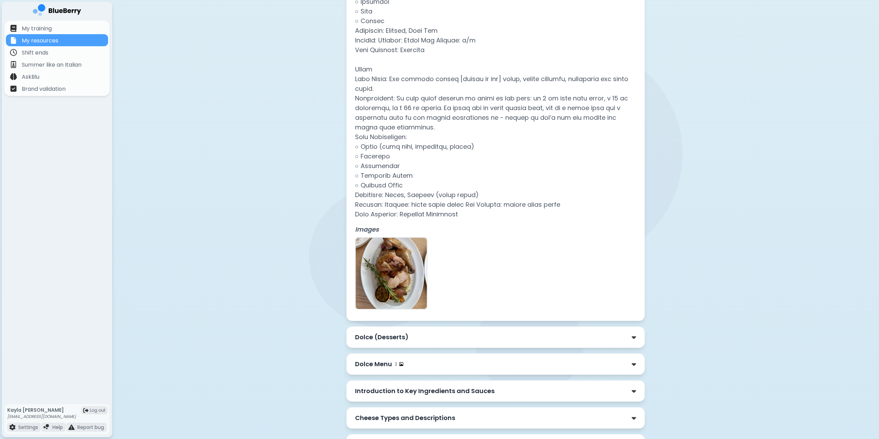
click at [403, 235] on p "Images" at bounding box center [495, 230] width 281 height 10
click at [405, 286] on img at bounding box center [391, 273] width 71 height 71
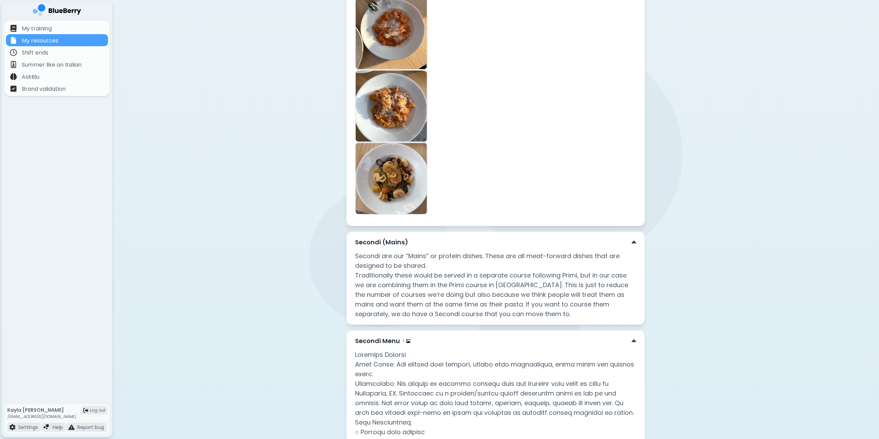
scroll to position [1512, 0]
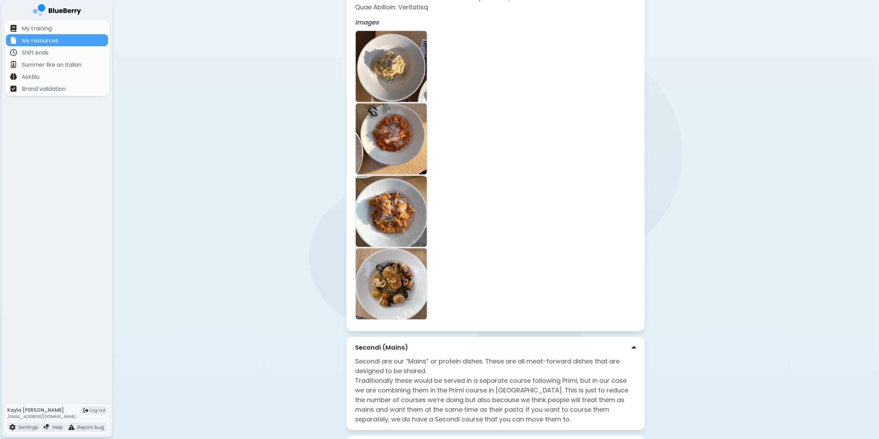
click at [394, 169] on img at bounding box center [391, 138] width 71 height 71
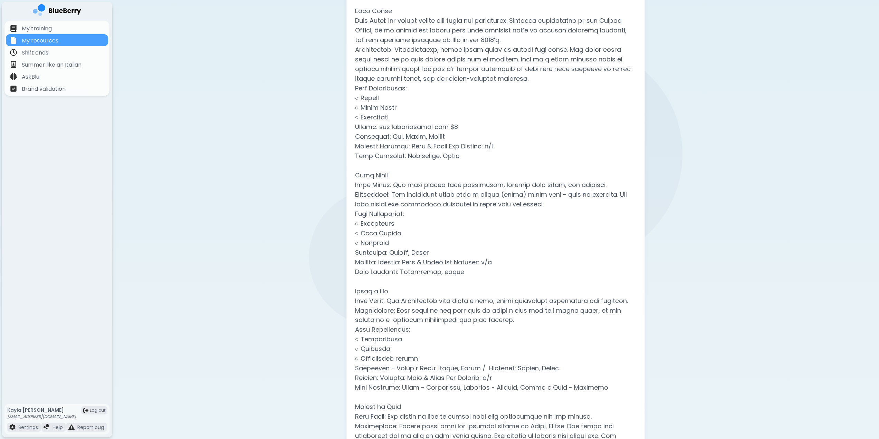
scroll to position [821, 0]
